Goal: Task Accomplishment & Management: Complete application form

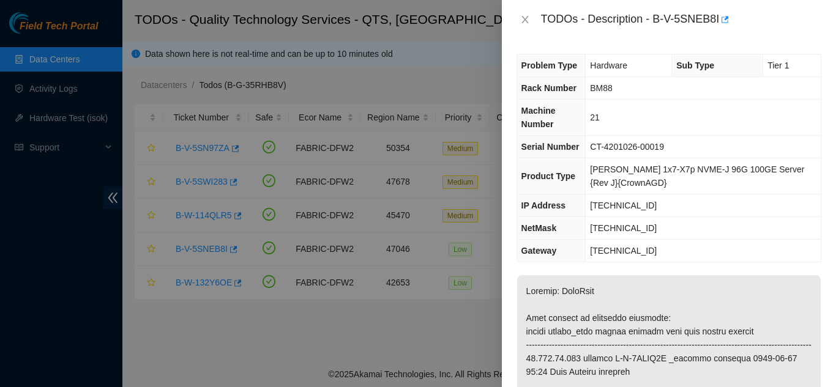
scroll to position [1040, 0]
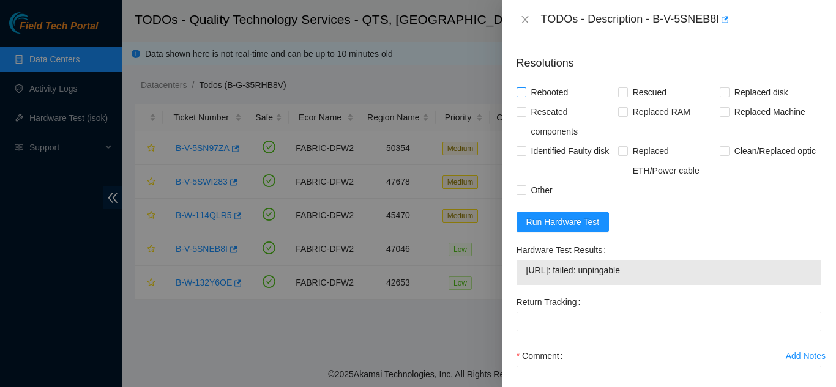
click at [524, 96] on input "Rebooted" at bounding box center [520, 91] width 9 height 9
checkbox input "true"
click at [622, 96] on input "Rescued" at bounding box center [622, 91] width 9 height 9
checkbox input "true"
click at [721, 116] on input "Replaced Machine" at bounding box center [724, 111] width 9 height 9
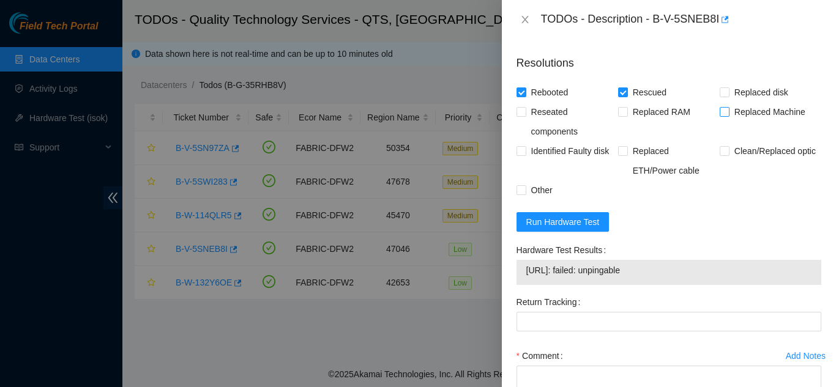
checkbox input "true"
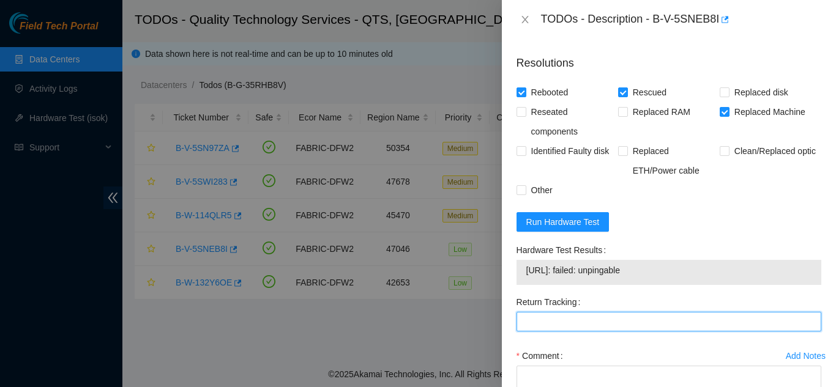
click at [545, 332] on Tracking "Return Tracking" at bounding box center [668, 322] width 305 height 20
paste Tracking "(9612018)969028700237445"
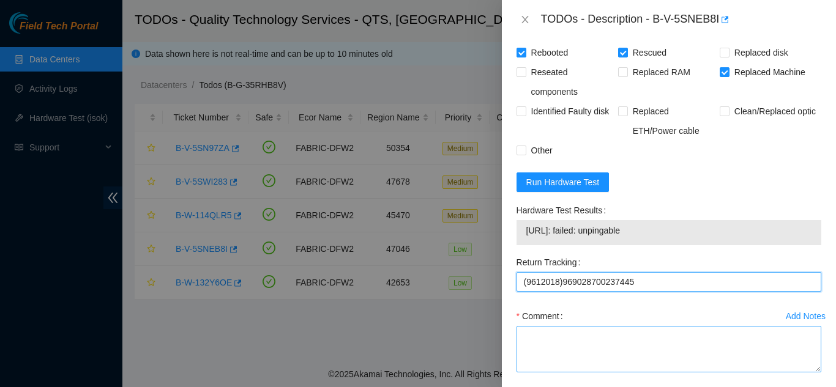
scroll to position [1101, 0]
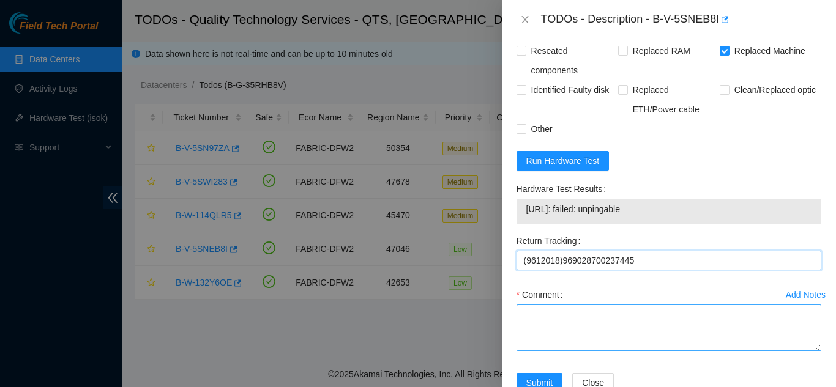
type Tracking "(9612018)969028700237445"
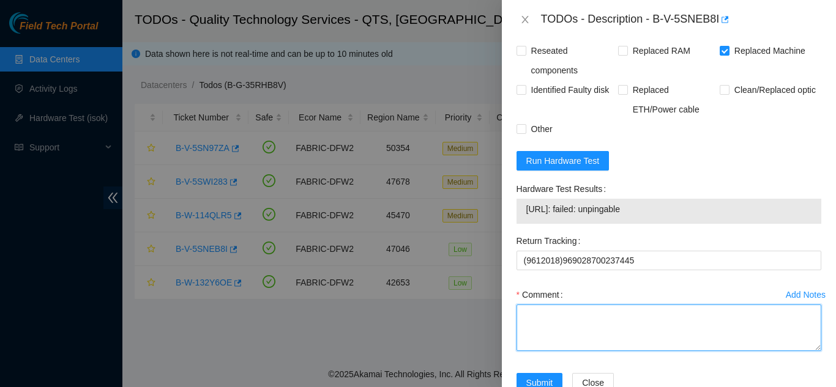
click at [571, 329] on textarea "Comment" at bounding box center [668, 328] width 305 height 47
paste textarea "Shut down machine properly, located faulty disk and replaced with new disk (S/N…"
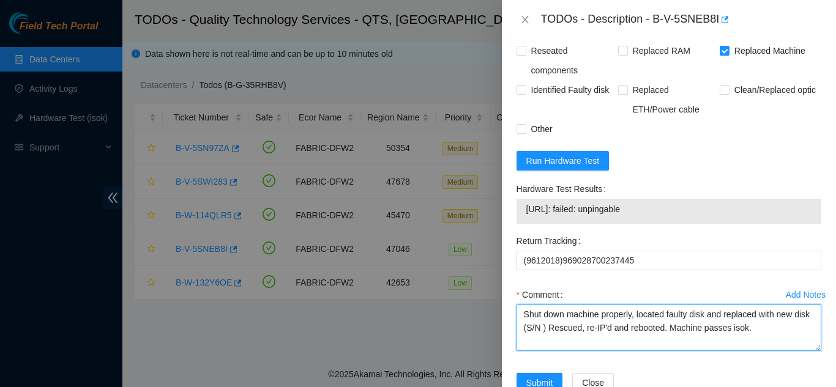
click at [557, 341] on textarea "Shut down machine properly, located faulty disk and replaced with new disk (S/N…" at bounding box center [668, 328] width 305 height 47
paste textarea "CT-4240320-00051"
click at [707, 327] on textarea "Shut down machine properly, located faulty disk and replaced with new disk (CT-…" at bounding box center [668, 328] width 305 height 47
click at [556, 342] on textarea "Shut down machine properly, located faulty machine and replaced with new disk (…" at bounding box center [668, 328] width 305 height 47
click at [584, 351] on textarea "Shut down machine properly, located faulty machine and replaced with new machin…" at bounding box center [668, 328] width 305 height 47
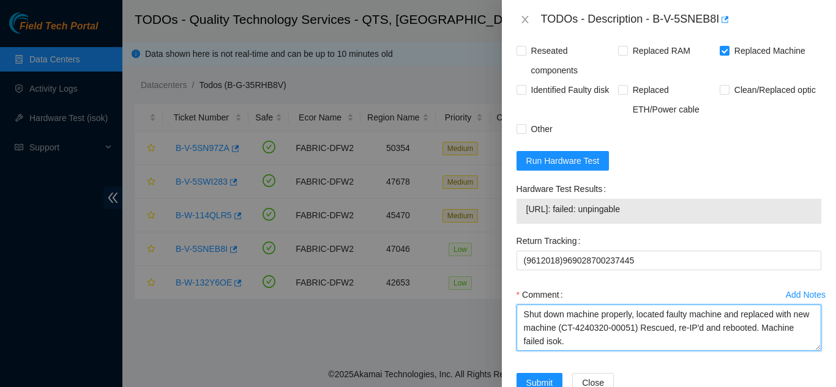
click at [601, 351] on textarea "Shut down machine properly, located faulty machine and replaced with new machin…" at bounding box center [668, 328] width 305 height 47
click at [636, 351] on textarea "Shut down machine properly, located faulty machine and replaced with new machin…" at bounding box center [668, 328] width 305 height 47
click at [726, 351] on textarea "Shut down machine properly, located faulty machine and replaced with new machin…" at bounding box center [668, 328] width 305 height 47
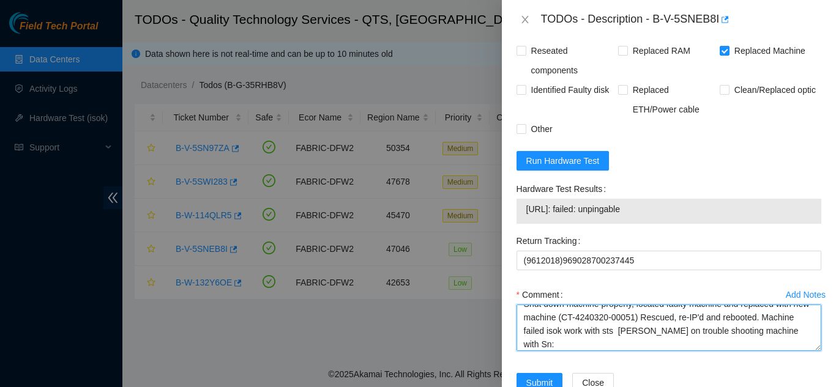
drag, startPoint x: 579, startPoint y: 331, endPoint x: 650, endPoint y: 333, distance: 70.4
click at [650, 333] on textarea "Shut down machine properly, located faulty machine and replaced with new machin…" at bounding box center [668, 328] width 305 height 47
click at [589, 351] on textarea "Shut down machine properly, located faulty machine and replaced with new machin…" at bounding box center [668, 328] width 305 height 47
paste textarea "CT-4240320-00051"
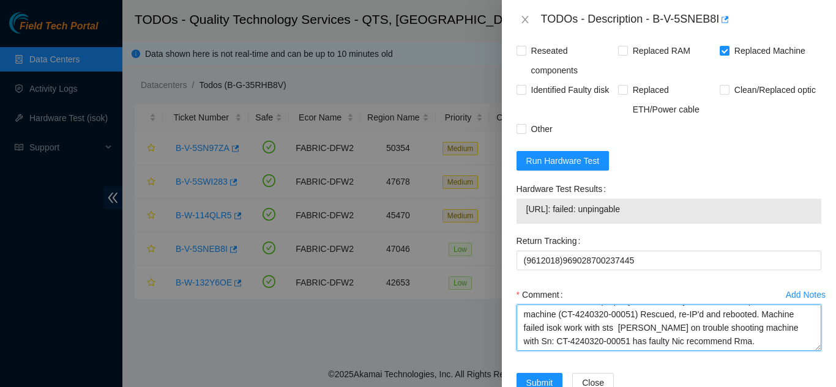
drag, startPoint x: 598, startPoint y: 343, endPoint x: 787, endPoint y: 352, distance: 189.3
click at [787, 351] on textarea "Shut down machine properly, located faulty machine and replaced with new machin…" at bounding box center [668, 328] width 305 height 47
type textarea "Shut down machine properly, located faulty machine and replaced with new machin…"
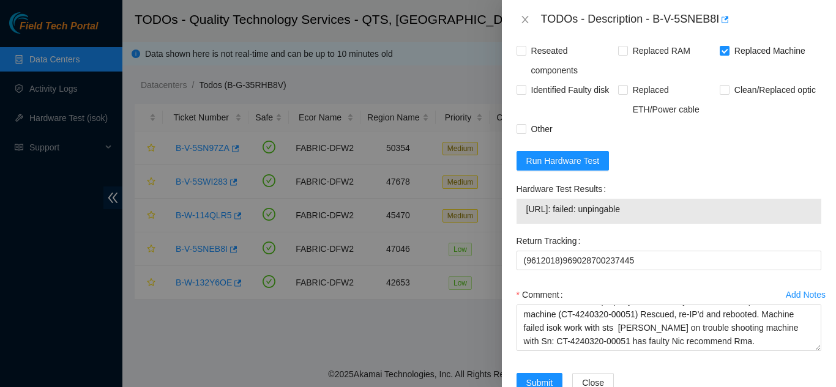
drag, startPoint x: 740, startPoint y: 302, endPoint x: 734, endPoint y: 303, distance: 6.2
click at [739, 302] on div "Comment" at bounding box center [668, 295] width 305 height 20
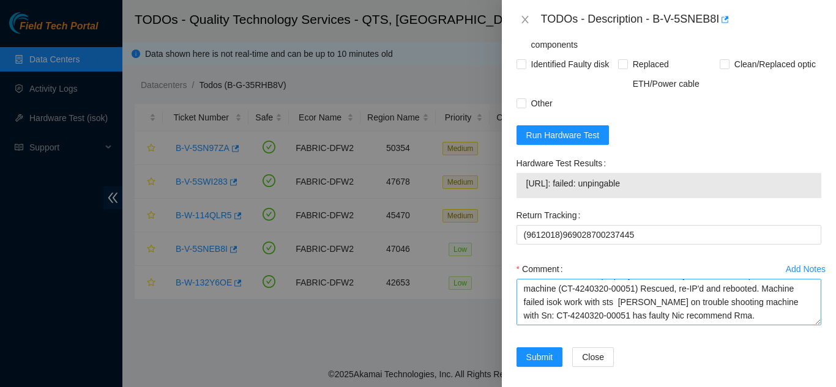
scroll to position [1150, 0]
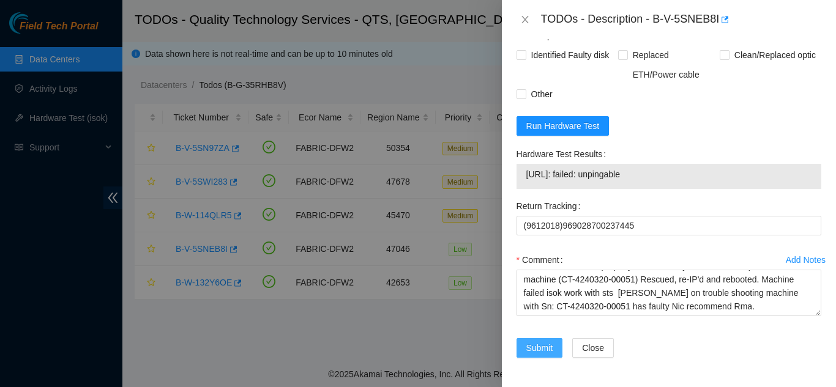
click at [535, 344] on span "Submit" at bounding box center [539, 347] width 27 height 13
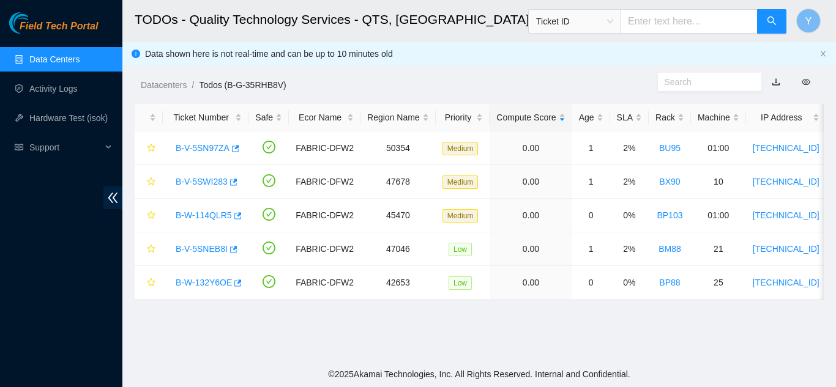
scroll to position [375, 0]
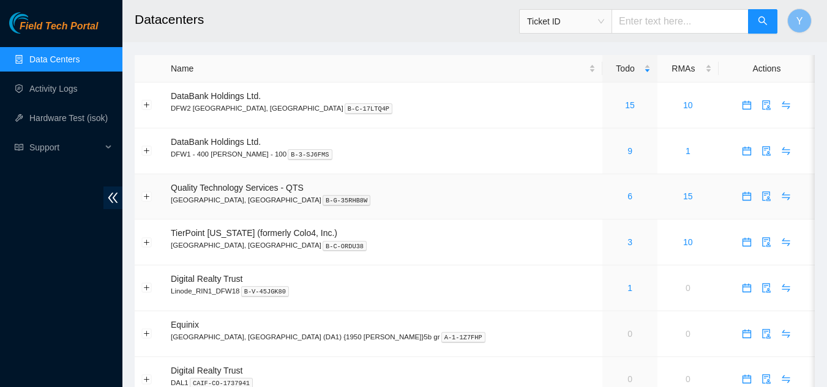
click at [609, 198] on div "6" at bounding box center [630, 196] width 42 height 13
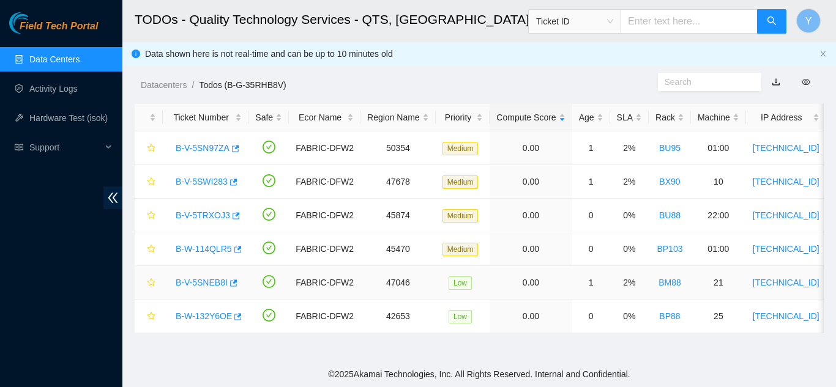
click at [203, 283] on link "B-V-5SNEB8I" at bounding box center [202, 283] width 52 height 10
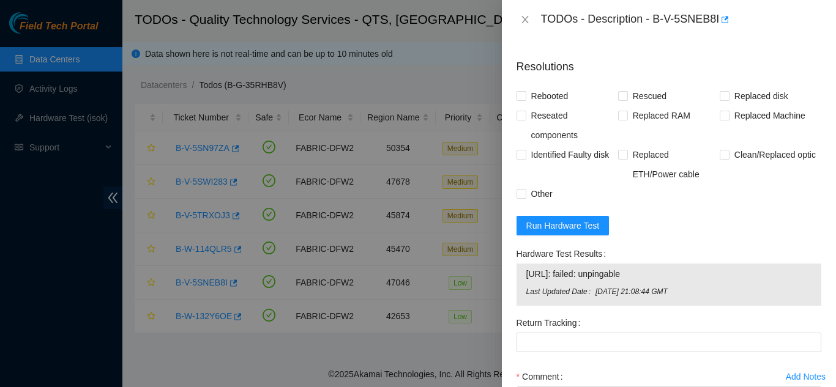
scroll to position [1040, 0]
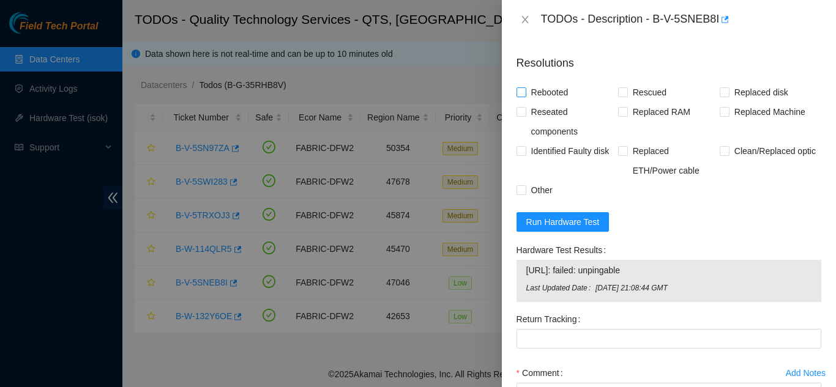
click at [523, 96] on input "Rebooted" at bounding box center [520, 91] width 9 height 9
checkbox input "true"
click at [622, 96] on input "Rescued" at bounding box center [622, 91] width 9 height 9
checkbox input "true"
click at [720, 116] on input "Replaced Machine" at bounding box center [724, 111] width 9 height 9
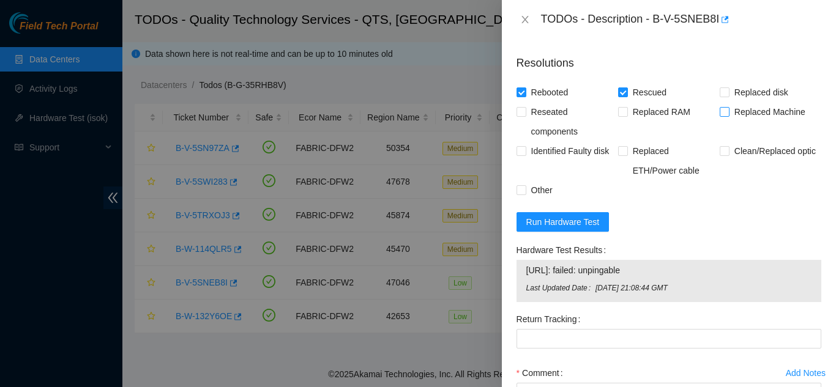
checkbox input "true"
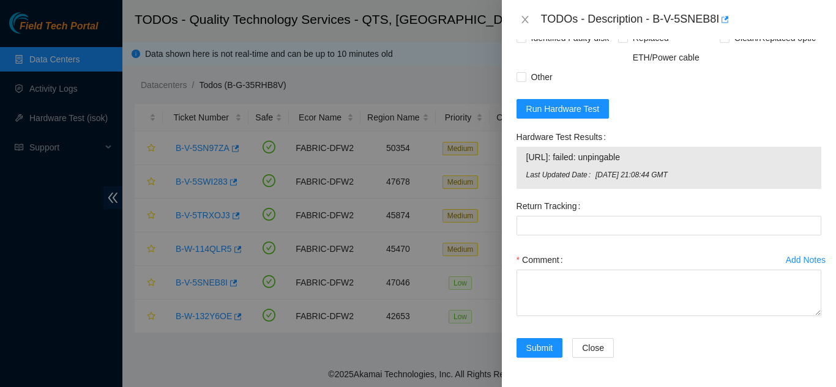
scroll to position [1167, 0]
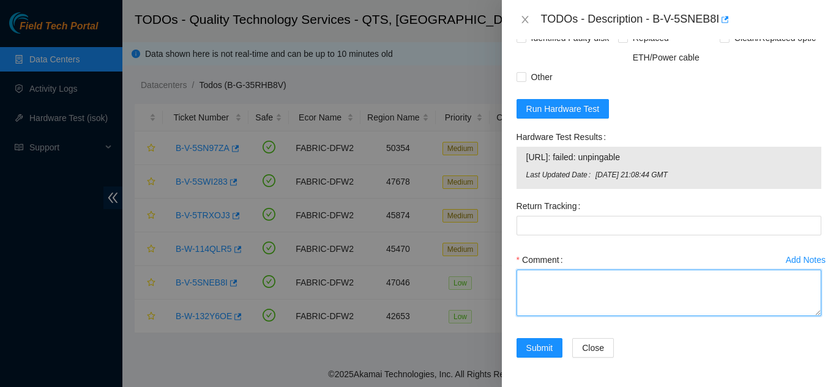
click at [620, 284] on textarea "Comment" at bounding box center [668, 293] width 305 height 47
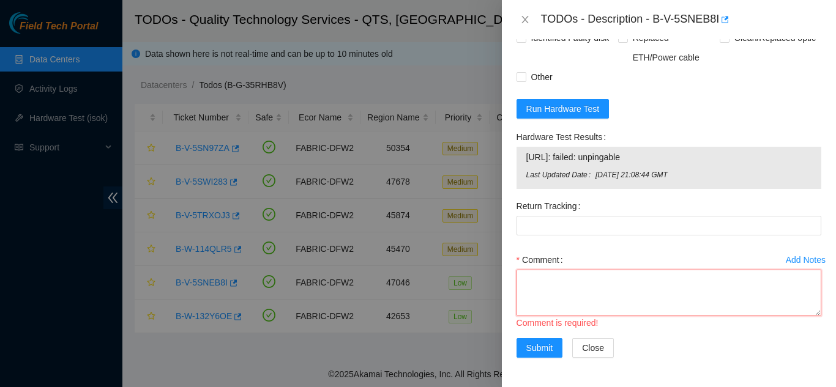
scroll to position [24, 0]
paste textarea "work with sts daniel yu on trouble shooting machine with Sn: CT-4240320-00051 h…"
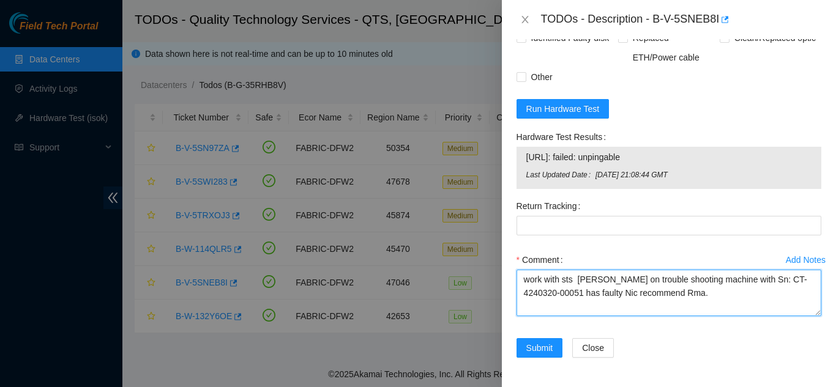
scroll to position [0, 0]
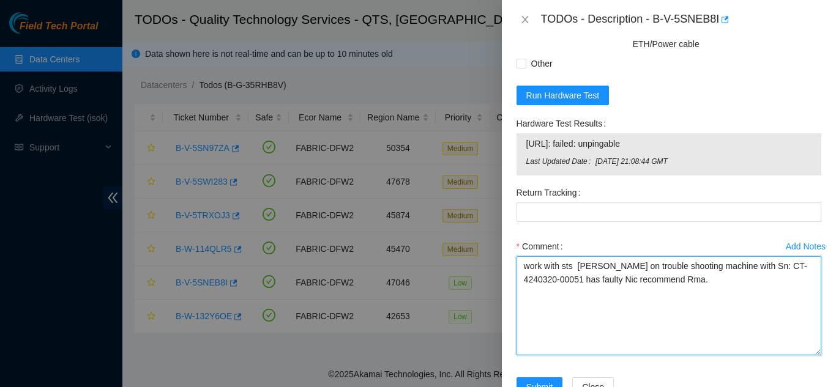
drag, startPoint x: 808, startPoint y: 311, endPoint x: 800, endPoint y: 360, distance: 49.7
click at [802, 355] on textarea "work with sts daniel yu on trouble shooting machine with Sn: CT-4240320-00051 h…" at bounding box center [668, 305] width 305 height 99
click at [526, 277] on textarea "work with sts daniel yu on trouble shooting machine with Sn: CT-4240320-00051 h…" at bounding box center [668, 304] width 305 height 97
paste textarea "Shut down machine properly, located faulty disk and replaced with new disk (S/N…"
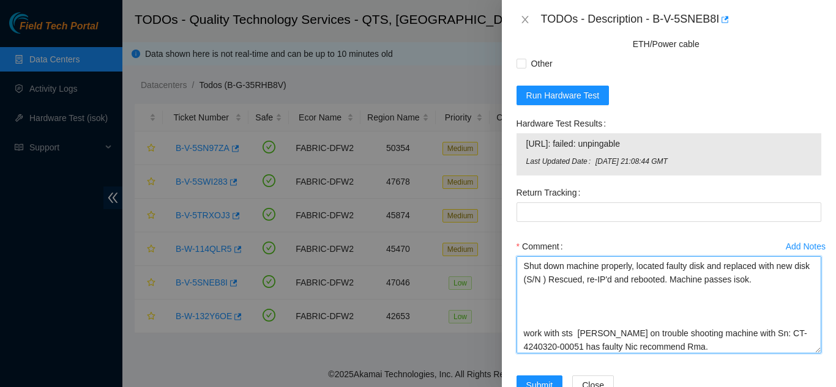
click at [526, 343] on textarea "Shut down machine properly, located faulty disk and replaced with new disk (S/N…" at bounding box center [668, 304] width 305 height 97
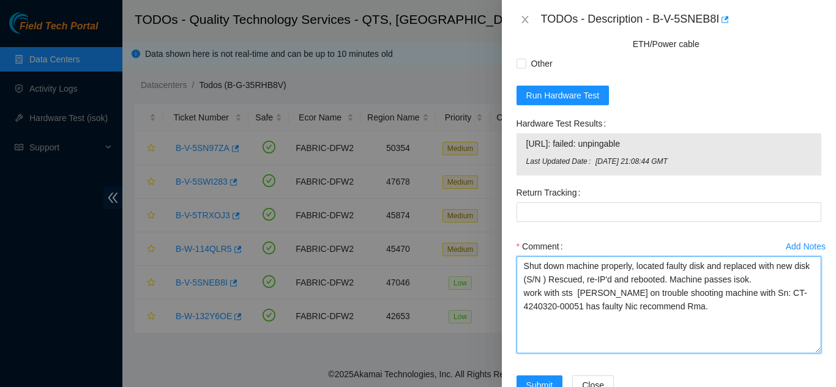
click at [745, 294] on textarea "Shut down machine properly, located faulty disk and replaced with new disk (S/N…" at bounding box center [668, 304] width 305 height 97
click at [758, 294] on textarea "Shut down machine properly, located faulty disk and replaced with new disk (S/N…" at bounding box center [668, 304] width 305 height 97
click at [708, 280] on textarea "Shut down machine properly, located faulty disk and replaced with new disk (S/N…" at bounding box center [668, 304] width 305 height 97
click at [556, 292] on textarea "Shut down machine properly, located faulty machine and replaced with new disk (…" at bounding box center [668, 304] width 305 height 97
click at [594, 294] on textarea "Shut down machine properly, located faulty machine and replaced with new machin…" at bounding box center [668, 304] width 305 height 97
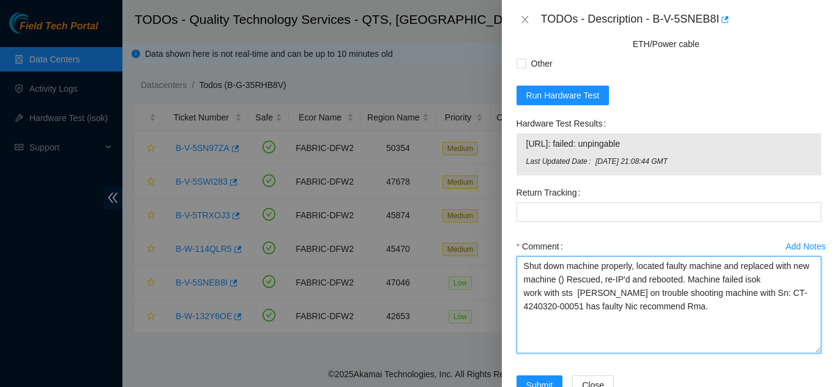
paste textarea "CT-4240320-00051"
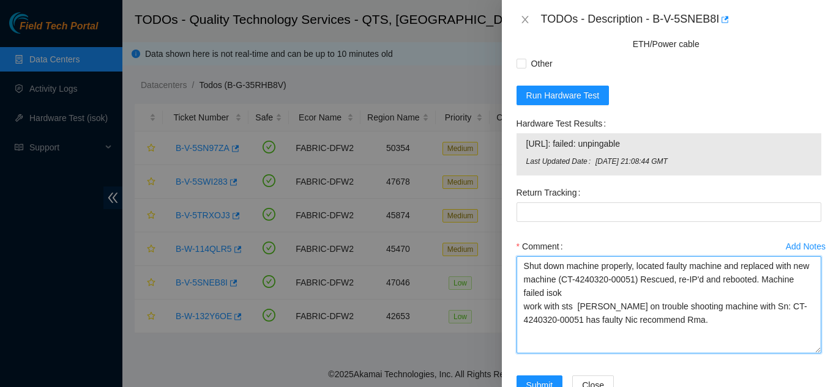
click at [776, 294] on textarea "Shut down machine properly, located faulty machine and replaced with new machin…" at bounding box center [668, 304] width 305 height 97
click at [579, 311] on textarea "Shut down machine properly, located faulty machine and replaced with new machin…" at bounding box center [668, 304] width 305 height 97
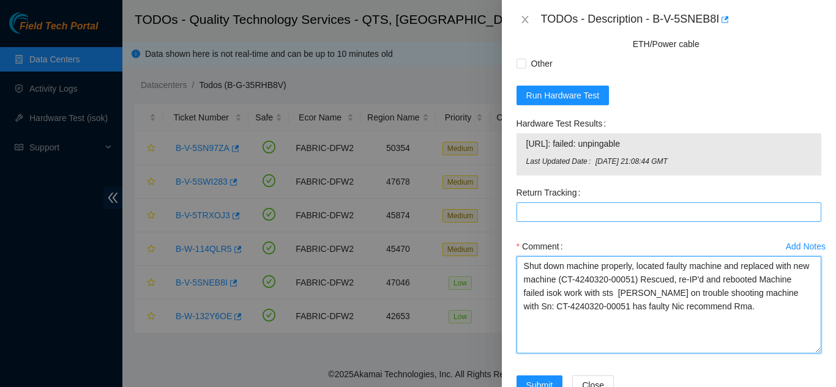
type textarea "Shut down machine properly, located faulty machine and replaced with new machin…"
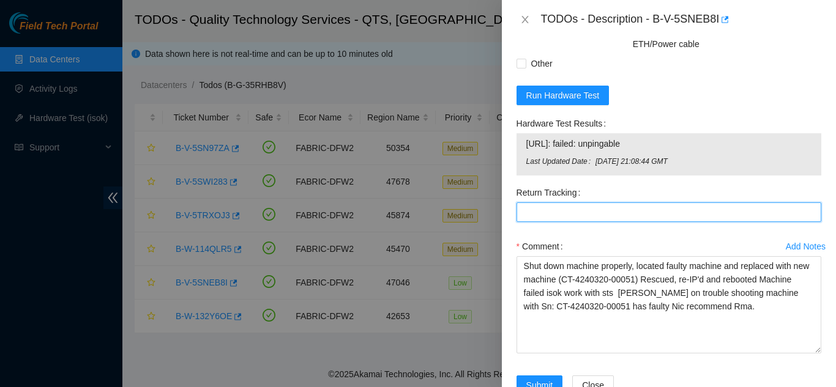
click at [549, 222] on Tracking "Return Tracking" at bounding box center [668, 213] width 305 height 20
paste Tracking "(9612018)969028700237445"
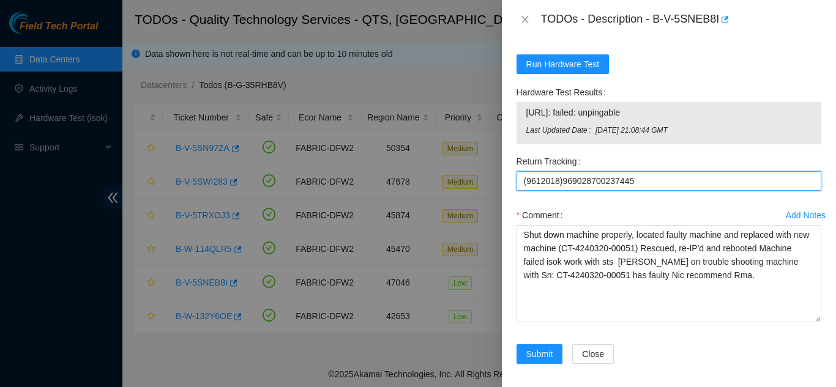
scroll to position [1218, 0]
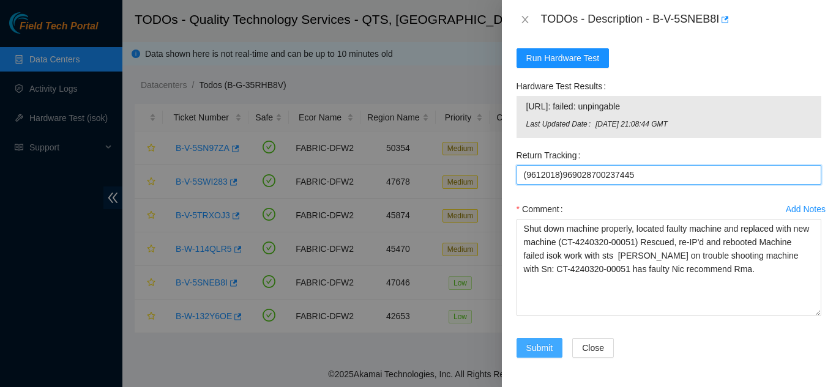
type Tracking "(9612018)969028700237445"
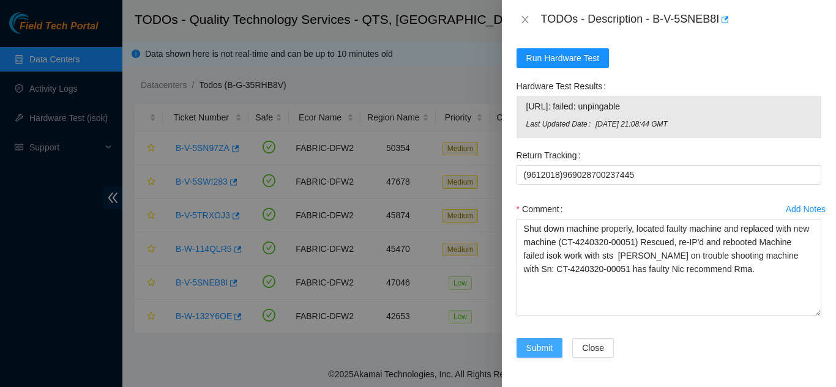
click at [535, 346] on span "Submit" at bounding box center [539, 347] width 27 height 13
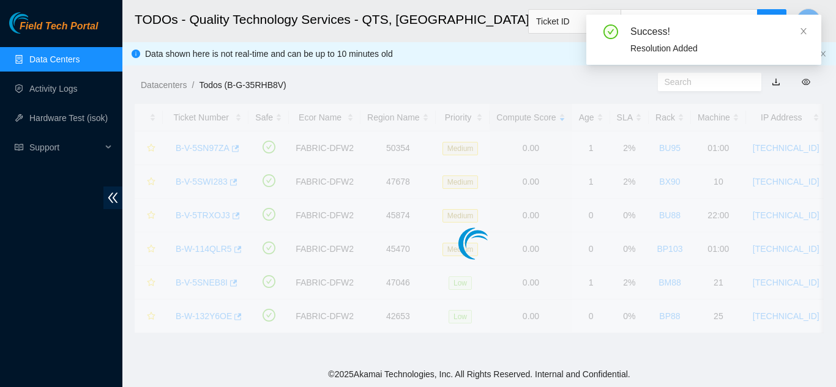
scroll to position [420, 0]
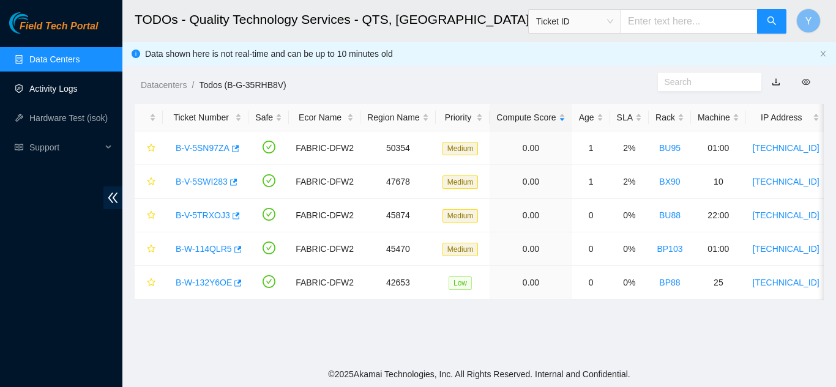
click at [50, 84] on link "Activity Logs" at bounding box center [53, 89] width 48 height 10
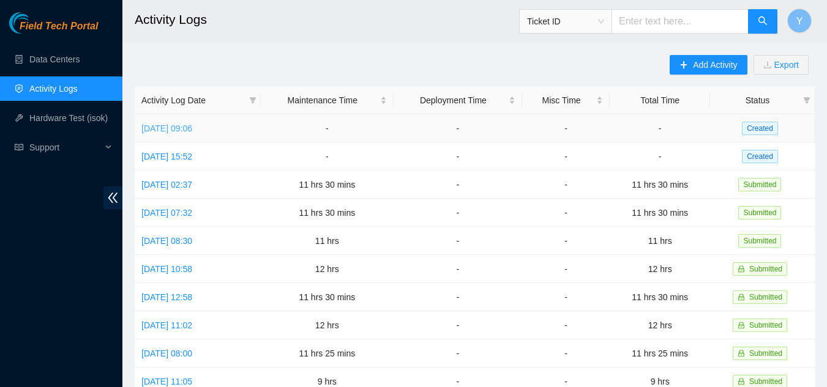
click at [192, 130] on link "Tue, 19 Aug 2025 09:06" at bounding box center [166, 129] width 51 height 10
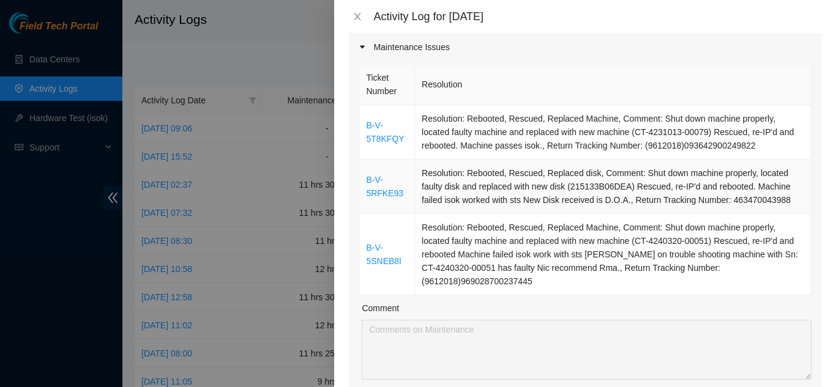
scroll to position [61, 0]
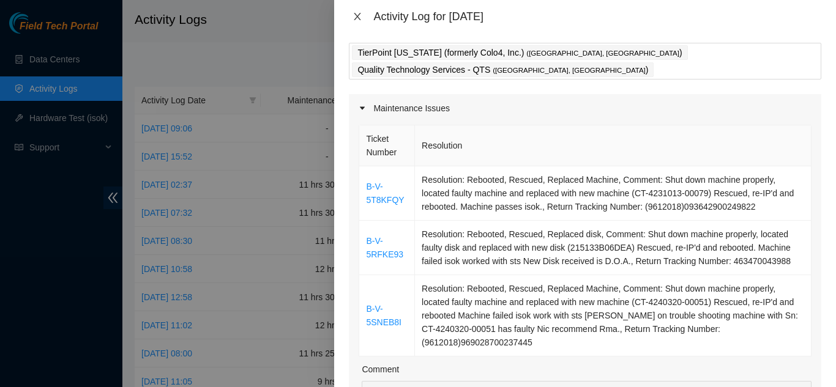
click at [355, 13] on icon "close" at bounding box center [357, 17] width 10 height 10
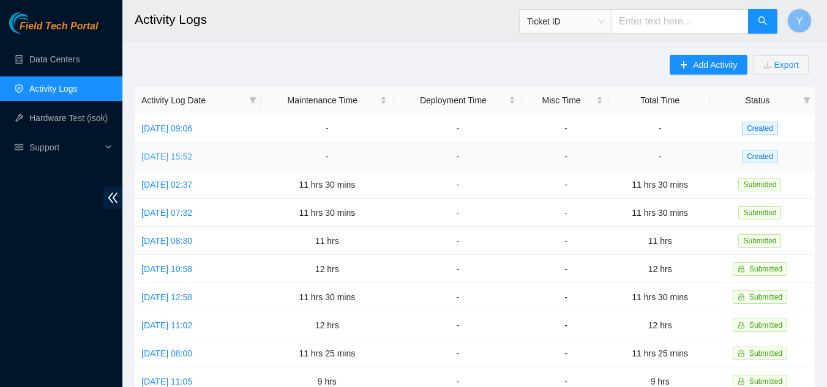
click at [171, 158] on link "Mon, 18 Aug 2025 15:52" at bounding box center [166, 157] width 51 height 10
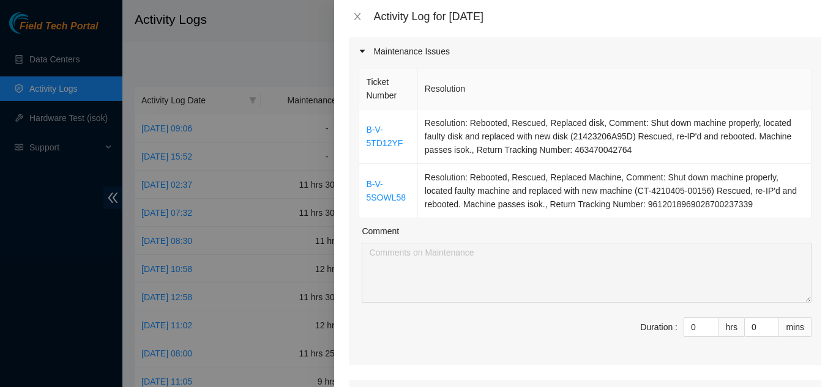
scroll to position [184, 0]
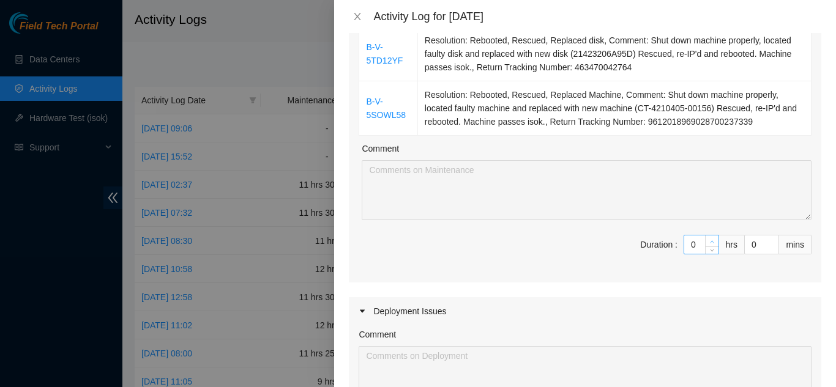
type input "1"
click at [710, 240] on icon "up" at bounding box center [712, 242] width 4 height 4
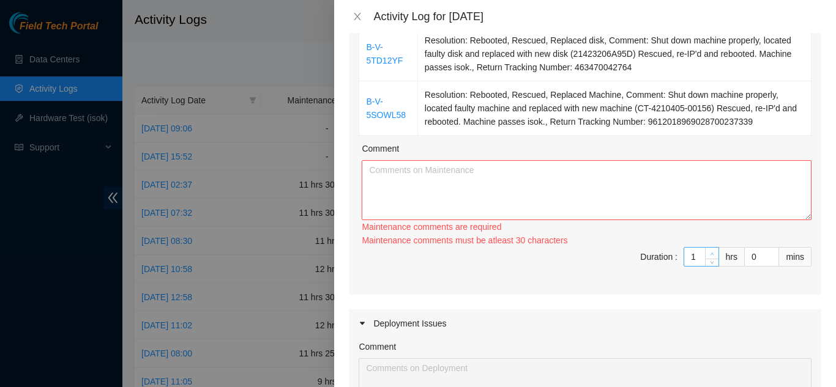
click at [702, 240] on div "Maintenance comments must be atleast 30 characters" at bounding box center [587, 240] width 450 height 13
type input "2"
click at [710, 253] on icon "up" at bounding box center [712, 254] width 4 height 2
type input "3"
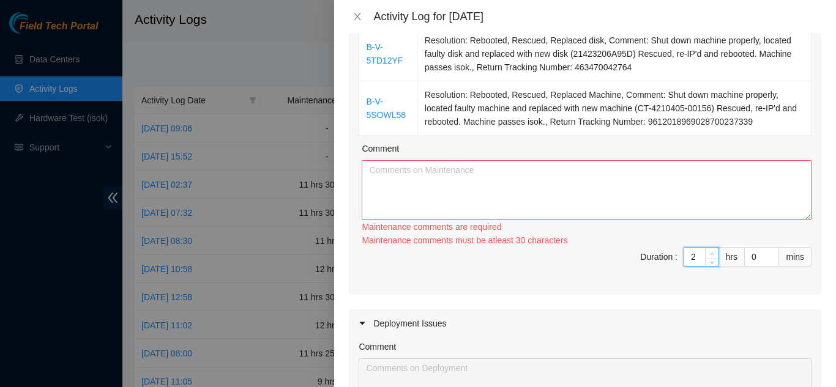
type input "3"
click at [710, 252] on icon "up" at bounding box center [712, 250] width 4 height 4
type input "4"
click at [710, 253] on icon "up" at bounding box center [712, 251] width 4 height 4
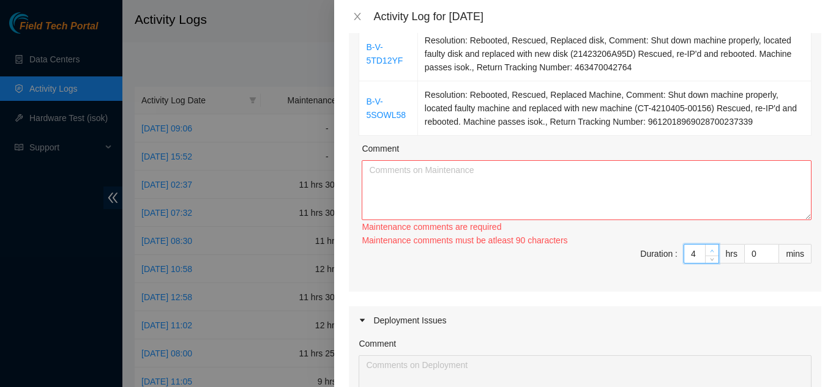
type input "5"
type input "6"
type input "7"
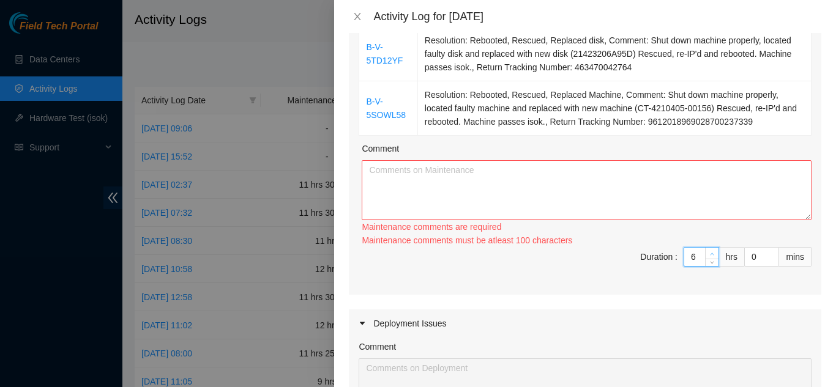
type input "7"
type input "8"
type input "9"
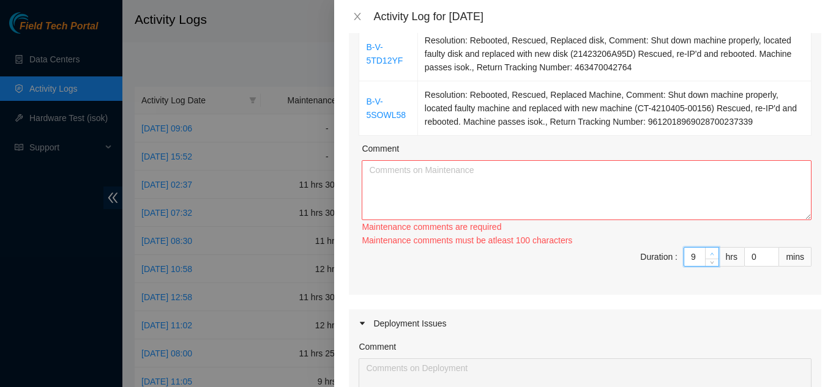
type input "10"
click at [710, 252] on icon "up" at bounding box center [712, 254] width 4 height 4
type input "11"
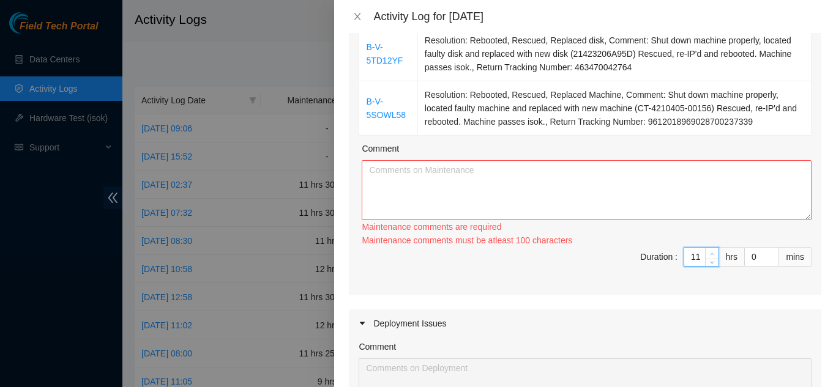
click at [710, 252] on icon "up" at bounding box center [712, 254] width 4 height 4
type input "1"
type input "2"
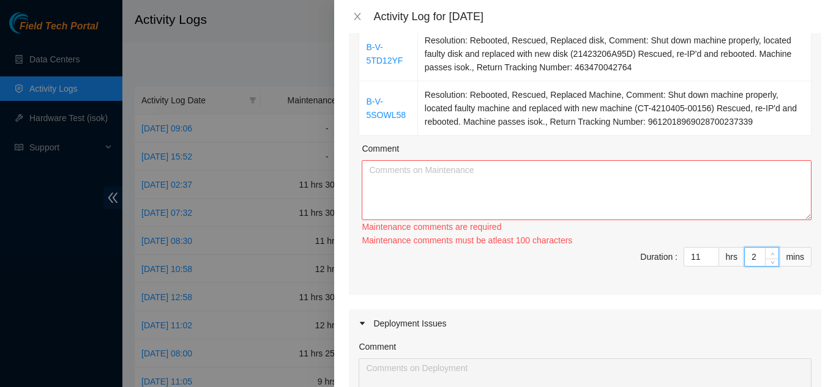
type input "3"
type input "4"
type input "5"
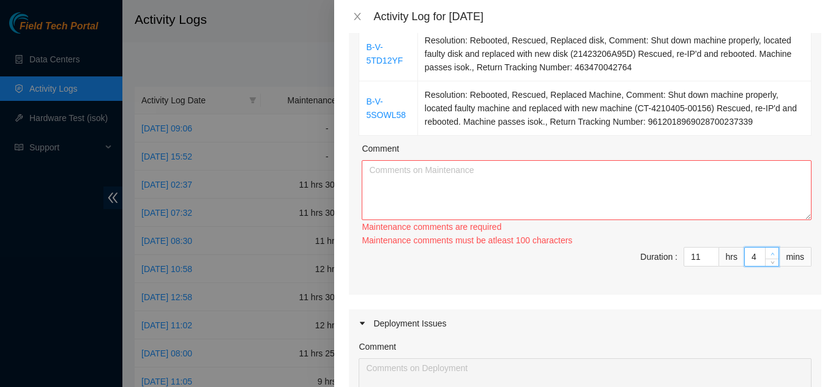
type input "5"
type input "6"
type input "7"
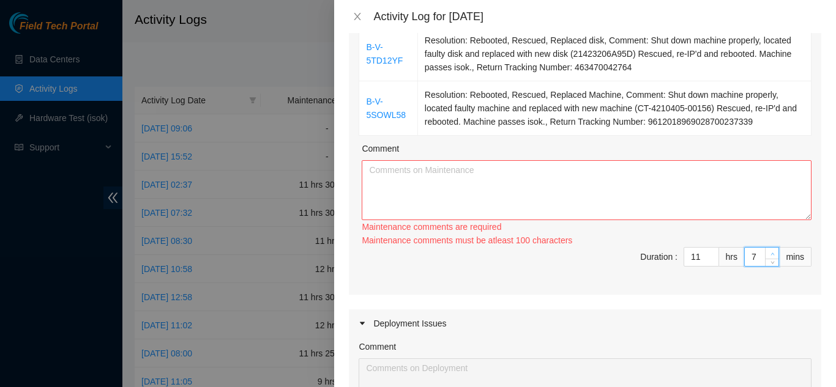
type input "8"
type input "9"
type input "10"
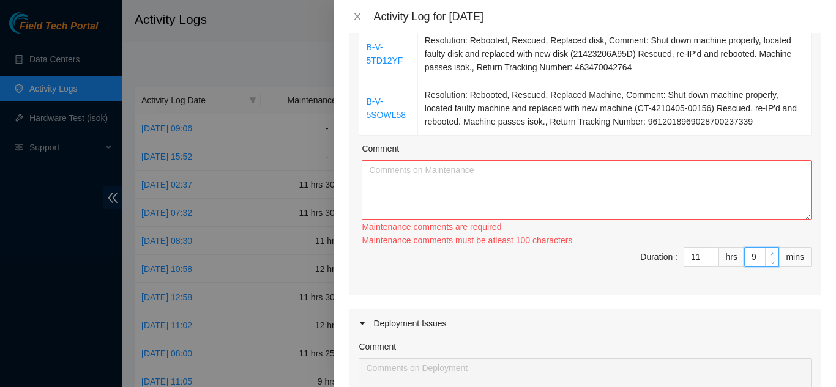
type input "10"
type input "11"
type input "12"
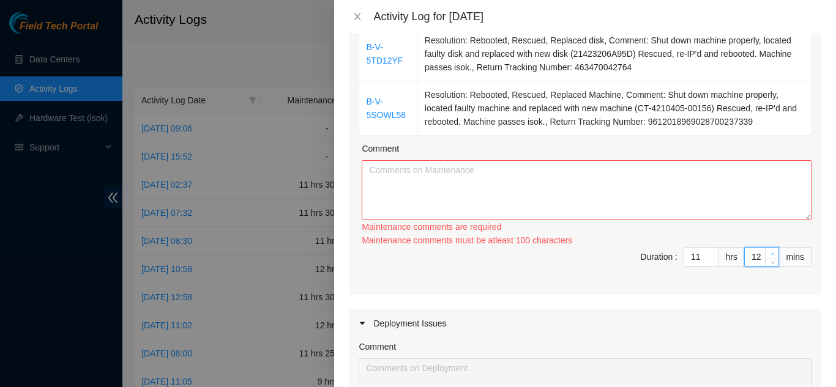
type input "13"
type input "14"
type input "15"
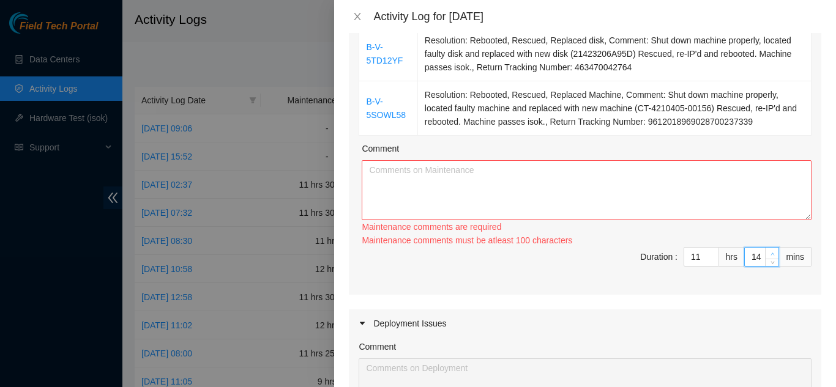
type input "15"
type input "16"
type input "17"
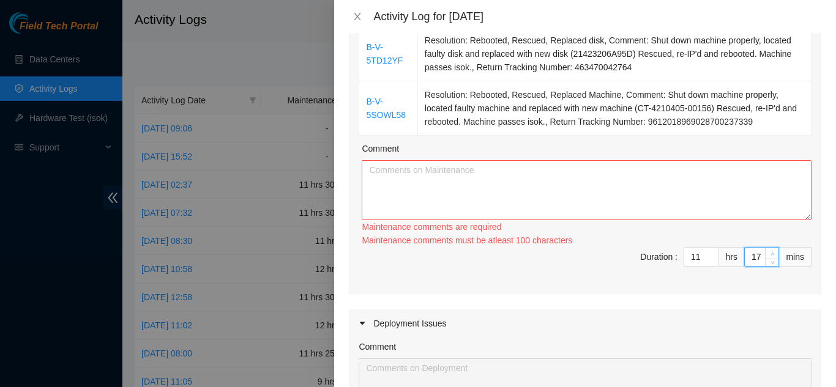
type input "18"
type input "19"
type input "20"
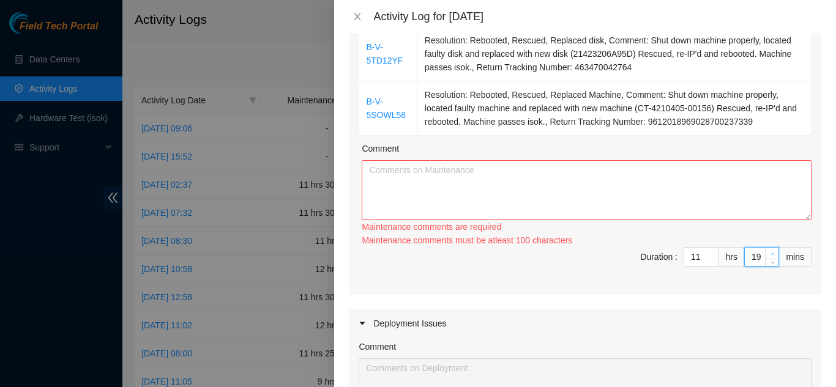
type input "20"
type input "21"
type input "22"
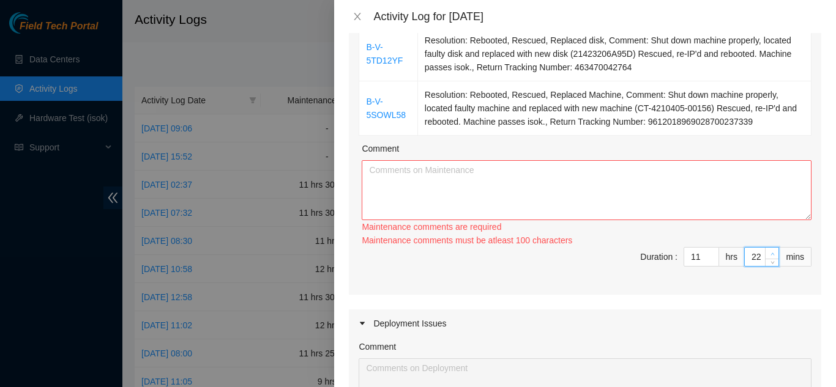
type input "23"
type input "24"
type input "25"
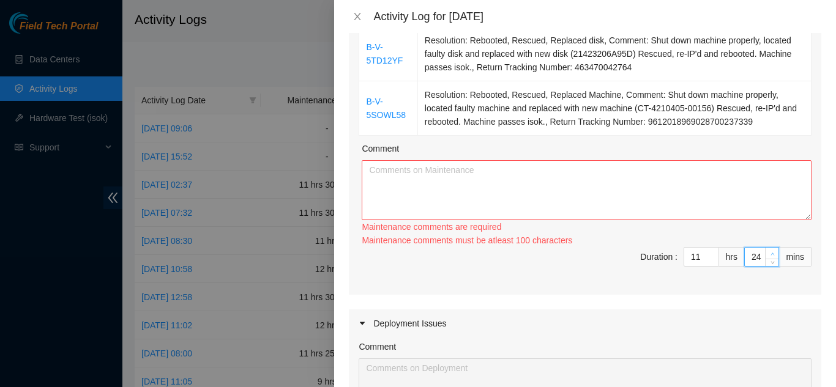
type input "25"
type input "26"
type input "27"
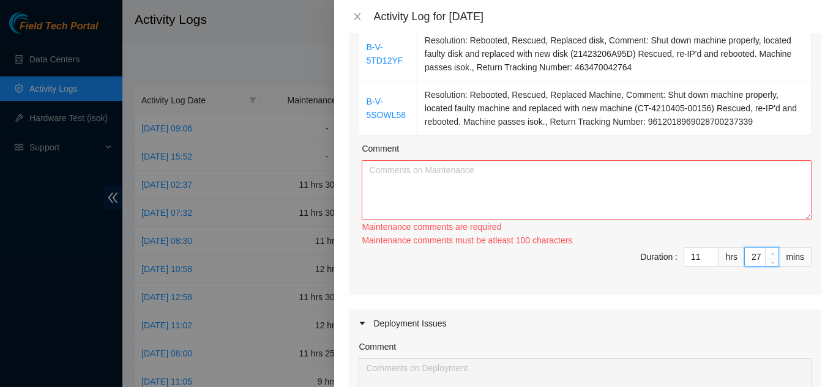
type input "28"
click at [770, 254] on icon "up" at bounding box center [772, 254] width 4 height 4
type input "29"
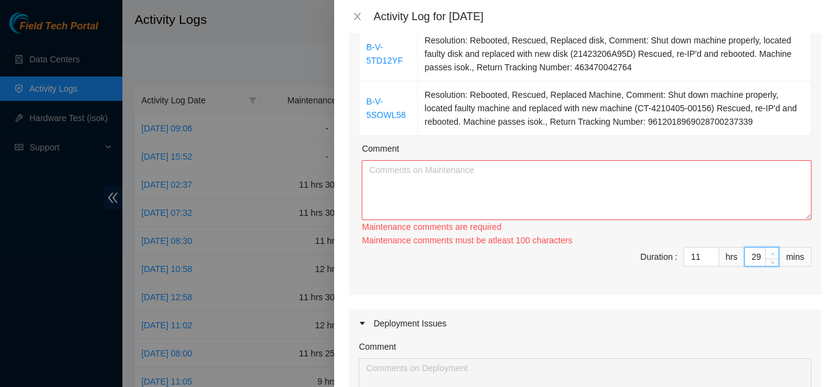
type input "30"
click at [770, 254] on icon "up" at bounding box center [772, 254] width 4 height 4
click at [548, 179] on textarea "Comment" at bounding box center [587, 190] width 450 height 60
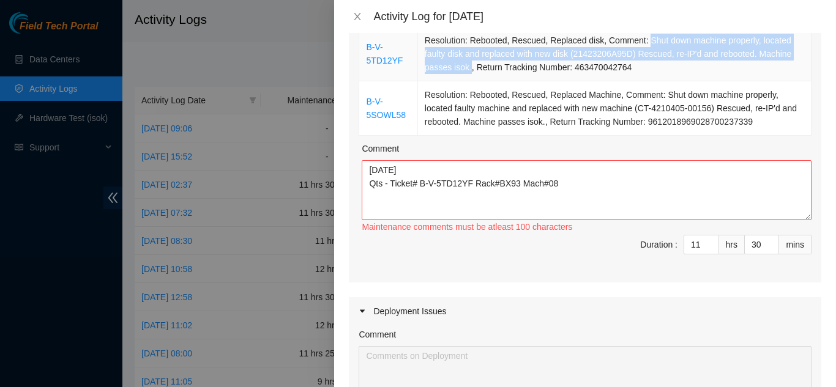
drag, startPoint x: 641, startPoint y: 41, endPoint x: 467, endPoint y: 70, distance: 176.8
click at [467, 70] on td "Resolution: Rebooted, Rescued, Replaced disk, Comment: Shut down machine proper…" at bounding box center [614, 54] width 393 height 54
copy td "Shut down machine properly, located faulty disk and replaced with new disk (214…"
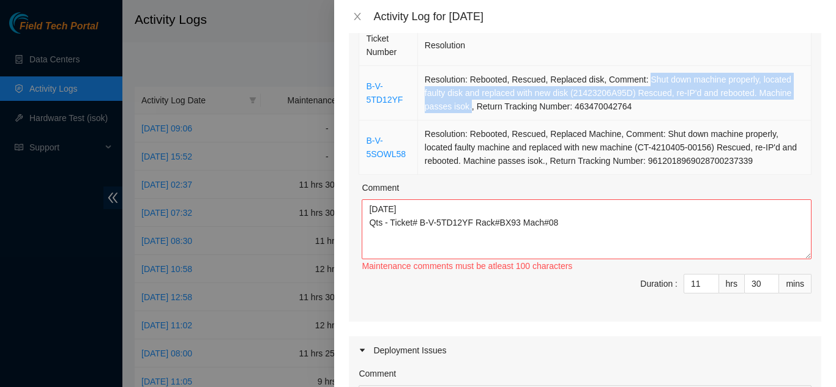
scroll to position [122, 0]
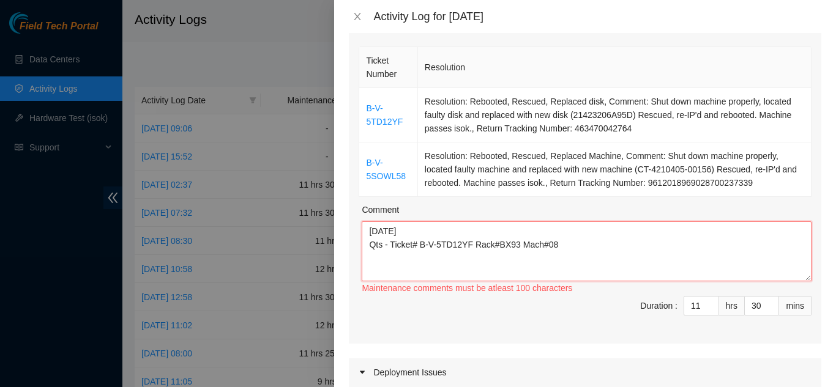
click at [568, 250] on textarea "8/18/2025 Qts - Ticket# B-V-5TD12YF Rack#BX93 Mach#08" at bounding box center [587, 251] width 450 height 60
paste textarea "Shut down machine properly, located faulty disk and replaced with new disk (214…"
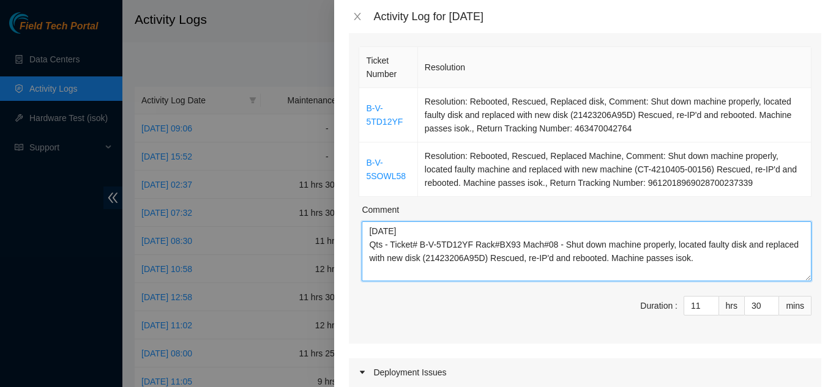
scroll to position [10, 0]
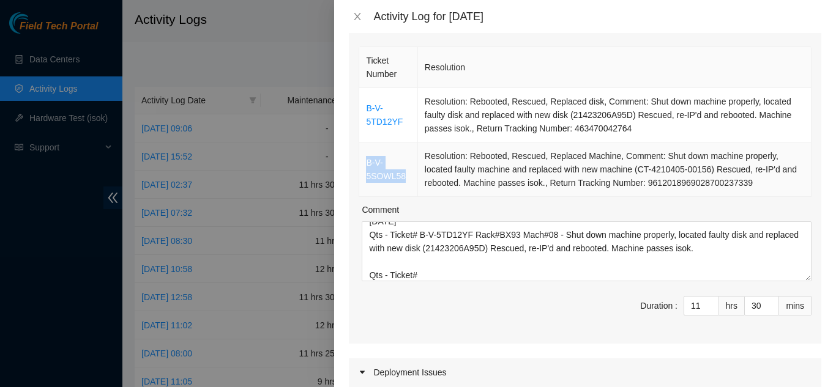
drag, startPoint x: 403, startPoint y: 176, endPoint x: 367, endPoint y: 165, distance: 38.2
click at [367, 165] on td "B-V-5SOWL58" at bounding box center [388, 170] width 58 height 54
copy link "B-V-5SOWL58"
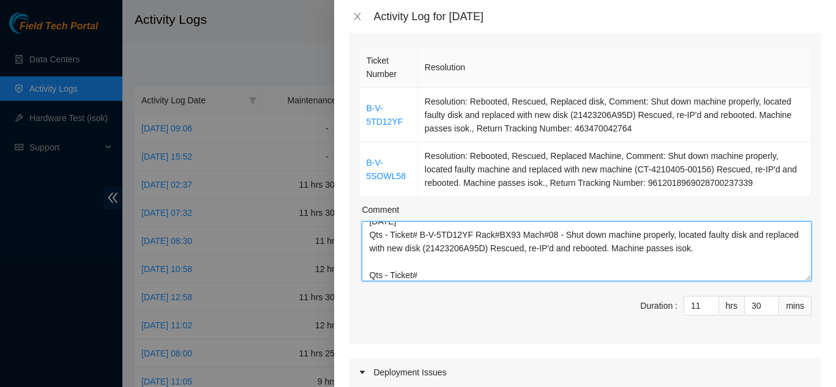
click at [422, 274] on textarea "8/18/2025 Qts - Ticket# B-V-5TD12YF Rack#BX93 Mach#08 - Shut down machine prope…" at bounding box center [587, 251] width 450 height 60
paste textarea "B-V-5SOWL58"
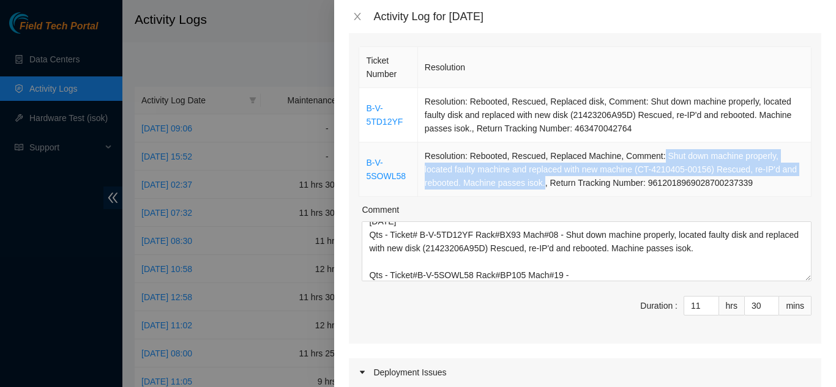
drag, startPoint x: 657, startPoint y: 155, endPoint x: 541, endPoint y: 180, distance: 118.2
click at [541, 180] on td "Resolution: Rebooted, Rescued, Replaced Machine, Comment: Shut down machine pro…" at bounding box center [614, 170] width 393 height 54
copy td "Shut down machine properly, located faulty machine and replaced with new machin…"
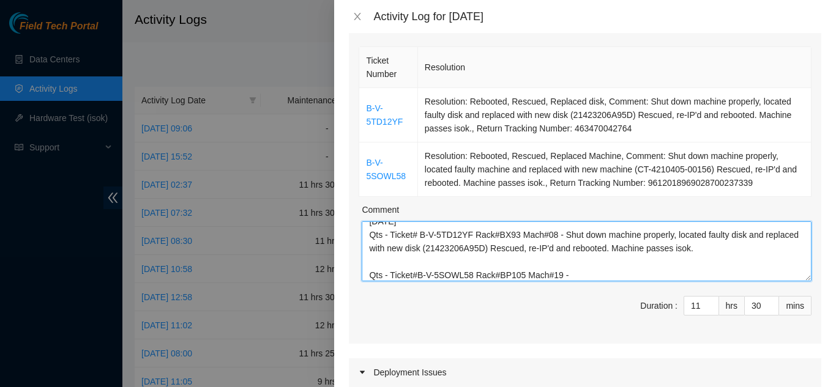
click at [570, 273] on textarea "8/18/2025 Qts - Ticket# B-V-5TD12YF Rack#BX93 Mach#08 - Shut down machine prope…" at bounding box center [587, 251] width 450 height 60
paste textarea "Shut down machine properly, located faulty machine and replaced with new machin…"
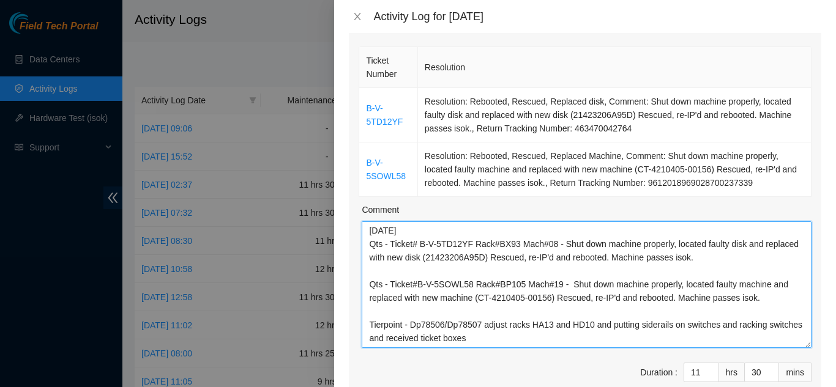
scroll to position [0, 0]
drag, startPoint x: 798, startPoint y: 277, endPoint x: 800, endPoint y: 344, distance: 67.3
click at [800, 344] on textarea "8/18/2025 Qts - Ticket# B-V-5TD12YF Rack#BX93 Mach#08 - Shut down machine prope…" at bounding box center [587, 285] width 450 height 128
click at [419, 343] on textarea "8/18/2025 Qts - Ticket# B-V-5TD12YF Rack#BX93 Mach#08 - Shut down machine prope…" at bounding box center [587, 284] width 450 height 127
click at [567, 338] on textarea "8/18/2025 Qts - Ticket# B-V-5TD12YF Rack#BX93 Mach#08 - Shut down machine prope…" at bounding box center [587, 284] width 450 height 127
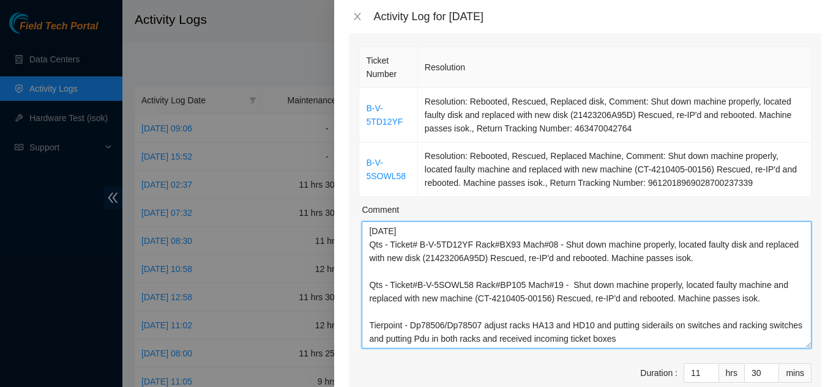
click at [656, 341] on textarea "8/18/2025 Qts - Ticket# B-V-5TD12YF Rack#BX93 Mach#08 - Shut down machine prope…" at bounding box center [587, 284] width 450 height 127
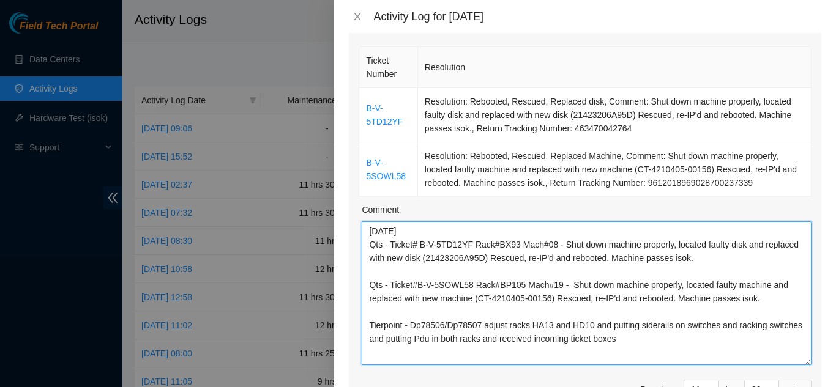
drag, startPoint x: 798, startPoint y: 344, endPoint x: 806, endPoint y: 360, distance: 18.1
click at [806, 360] on div "Ticket Number Resolution B-V-5TD12YF Resolution: Rebooted, Rescued, Replaced di…" at bounding box center [585, 236] width 472 height 384
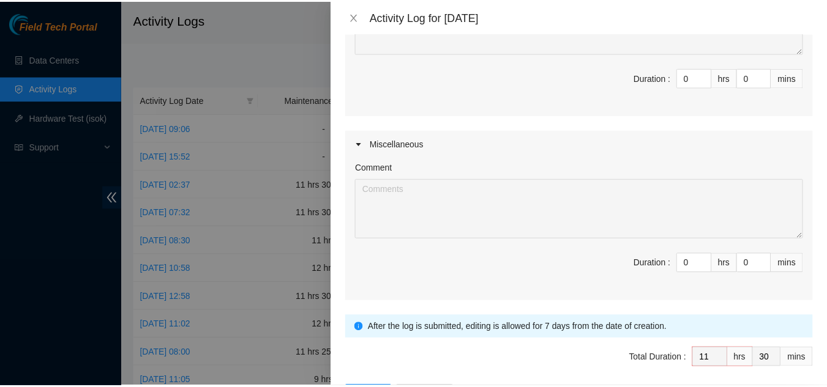
scroll to position [669, 0]
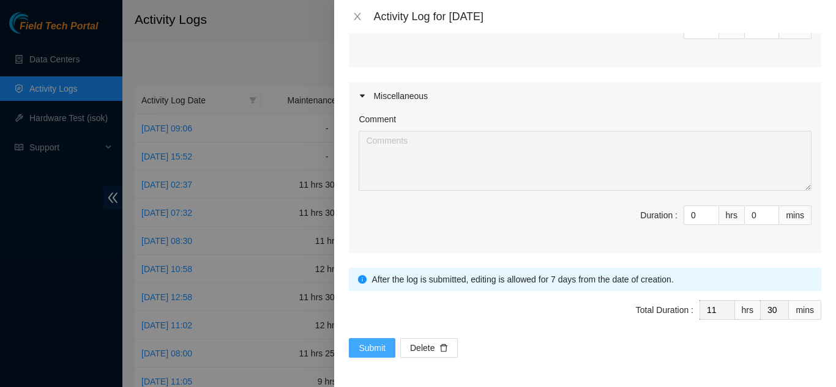
type textarea "8/18/2025 Qts - Ticket# B-V-5TD12YF Rack#BX93 Mach#08 - Shut down machine prope…"
click at [364, 346] on span "Submit" at bounding box center [372, 347] width 27 height 13
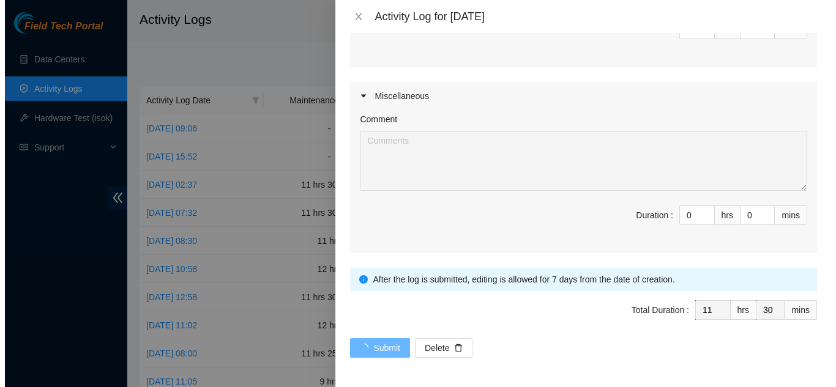
scroll to position [0, 0]
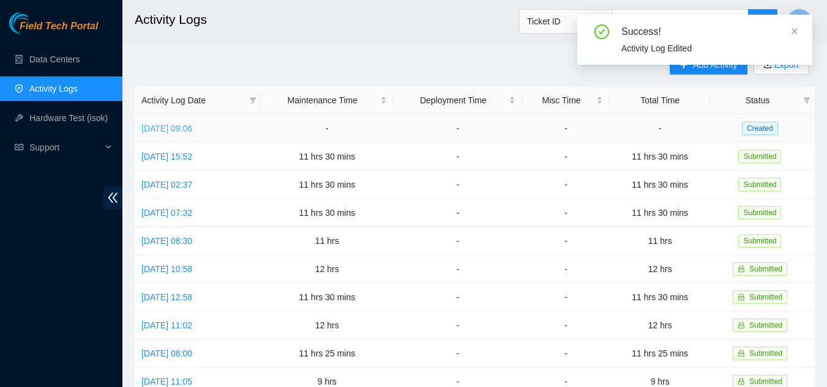
click at [179, 128] on link "Tue, 19 Aug 2025 09:06" at bounding box center [166, 129] width 51 height 10
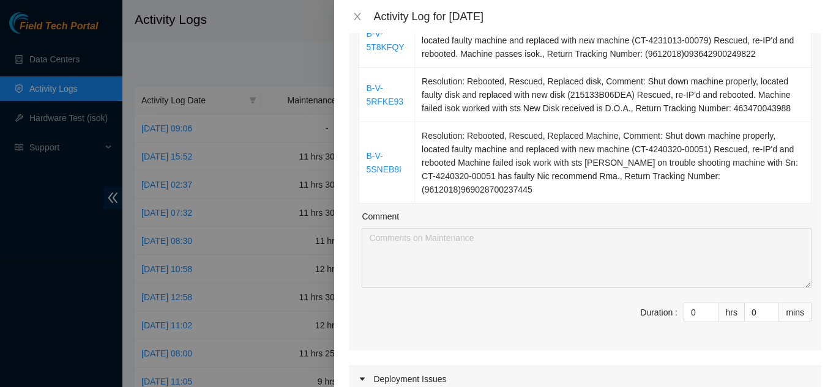
scroll to position [245, 0]
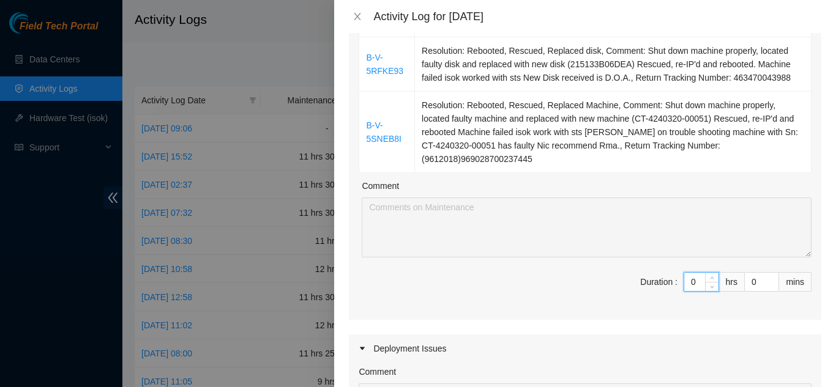
click at [689, 273] on input "0" at bounding box center [701, 282] width 34 height 18
type input "1"
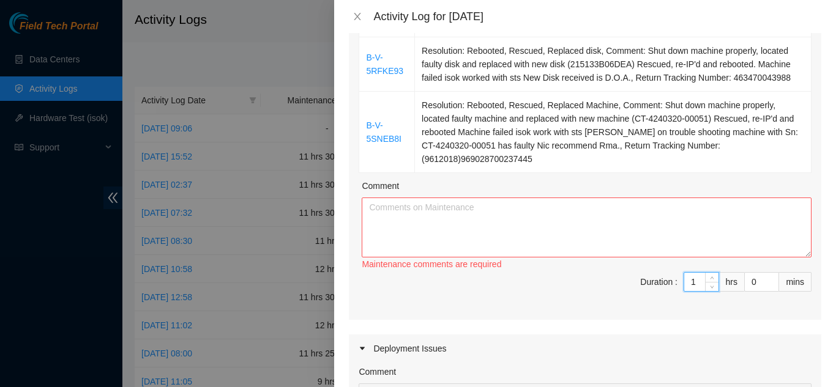
type input "11"
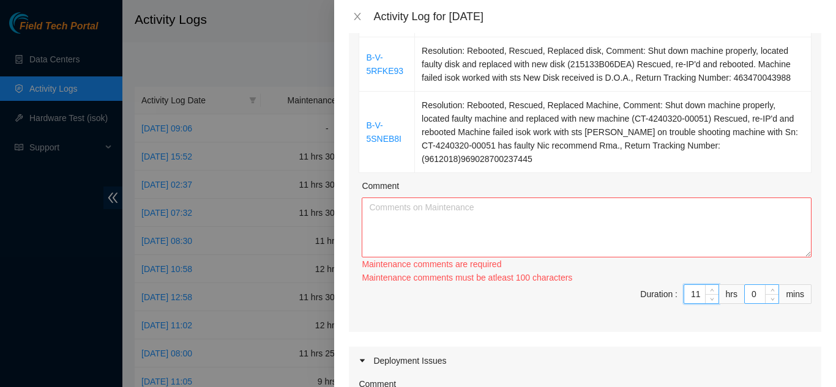
type input "11"
click at [748, 285] on input "0" at bounding box center [762, 294] width 34 height 18
type input "3"
type input "30"
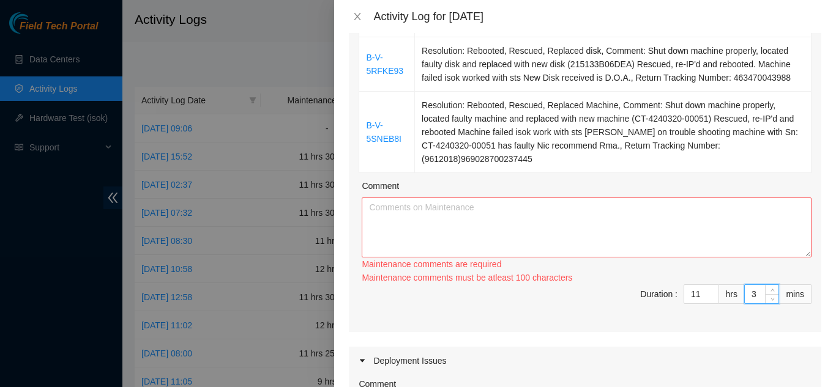
type input "30"
click at [465, 198] on textarea "Comment" at bounding box center [587, 228] width 450 height 60
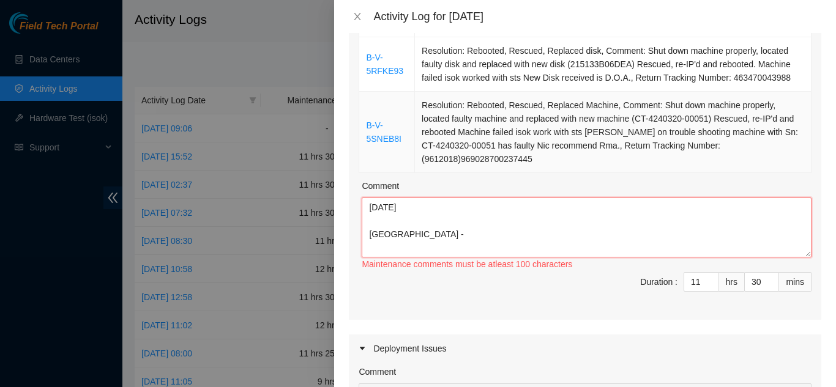
scroll to position [184, 0]
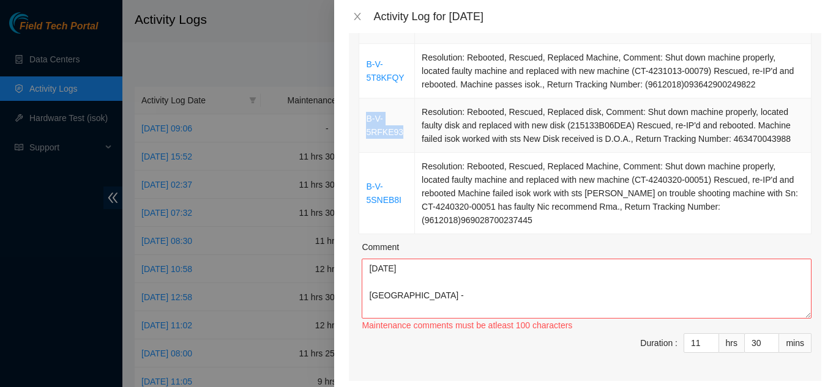
drag, startPoint x: 400, startPoint y: 113, endPoint x: 365, endPoint y: 106, distance: 36.1
click at [365, 106] on td "B-V-5RFKE93" at bounding box center [387, 126] width 56 height 54
copy link "B-V-5RFKE93"
click at [415, 276] on textarea "8/19/2025 Tierpoint -" at bounding box center [587, 289] width 450 height 60
paste textarea "B-V-5RFKE93"
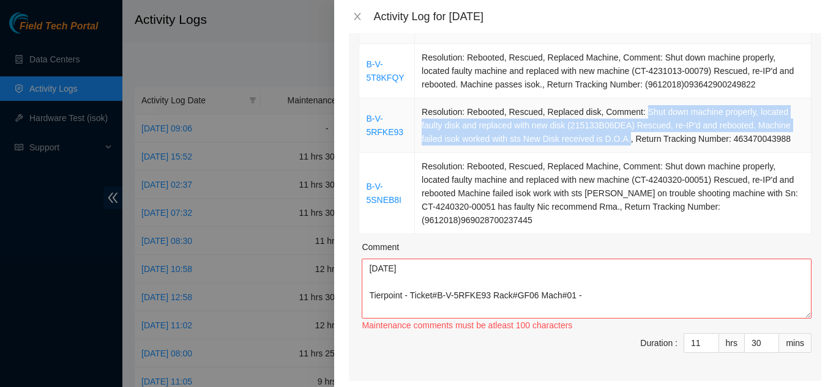
drag, startPoint x: 636, startPoint y: 94, endPoint x: 624, endPoint y: 117, distance: 26.3
click at [624, 117] on td "Resolution: Rebooted, Rescued, Replaced disk, Comment: Shut down machine proper…" at bounding box center [613, 126] width 396 height 54
copy td "Shut down machine properly, located faulty disk and replaced with new disk (215…"
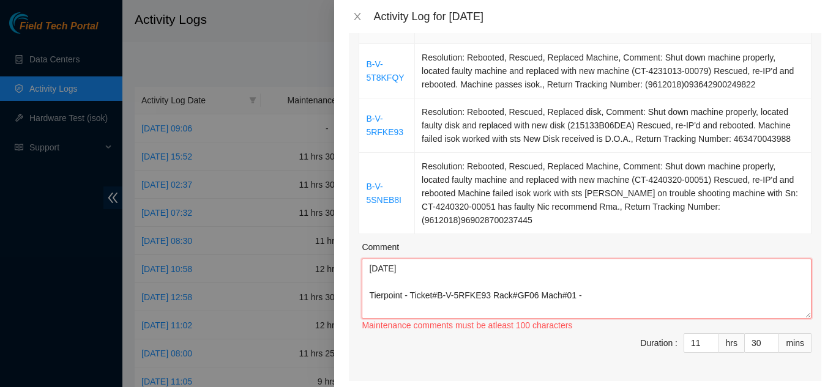
click at [587, 281] on textarea "8/19/2025 Tierpoint - Ticket#B-V-5RFKE93 Rack#GF06 Mach#01 -" at bounding box center [587, 289] width 450 height 60
paste textarea "Shut down machine properly, located faulty disk and replaced with new disk (215…"
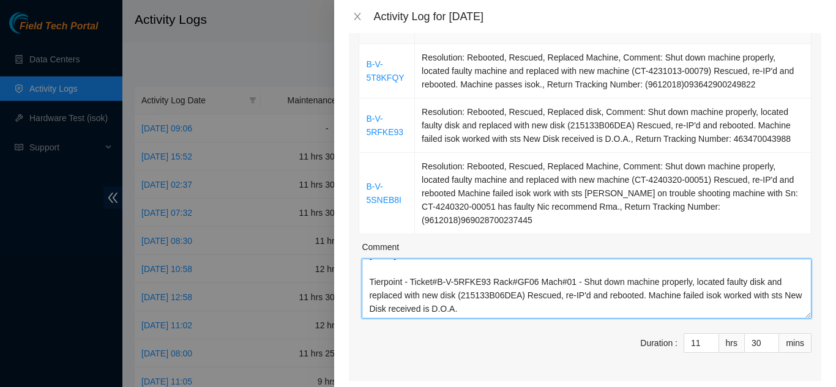
scroll to position [37, 0]
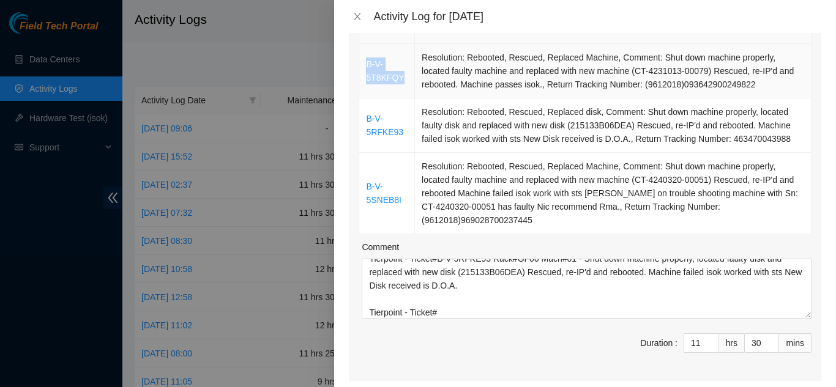
drag, startPoint x: 401, startPoint y: 61, endPoint x: 368, endPoint y: 51, distance: 34.6
click at [368, 51] on td "B-V-5T8KFQY" at bounding box center [387, 71] width 56 height 54
copy link "B-V-5T8KFQY"
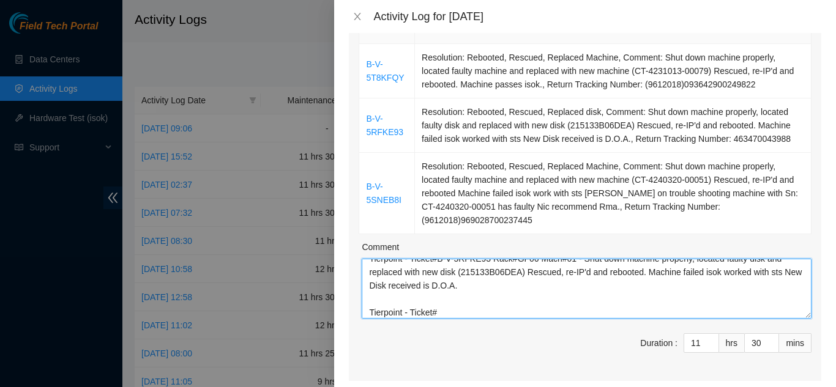
click at [446, 292] on textarea "8/19/2025 Tierpoint - Ticket#B-V-5RFKE93 Rack#GF06 Mach#01 - Shut down machine …" at bounding box center [587, 289] width 450 height 60
paste textarea "B-V-5T8KFQY"
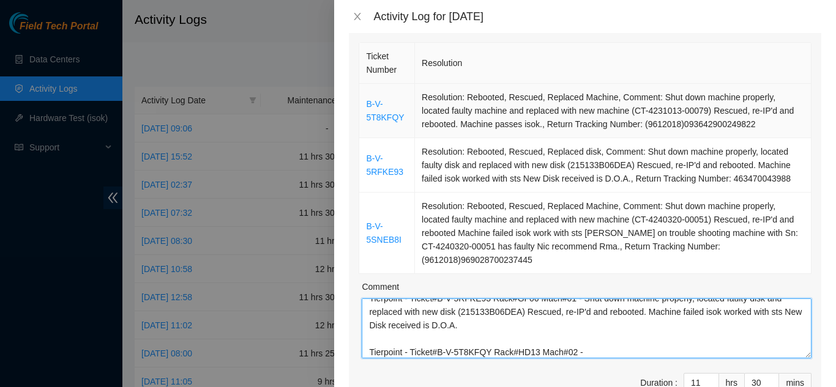
scroll to position [122, 0]
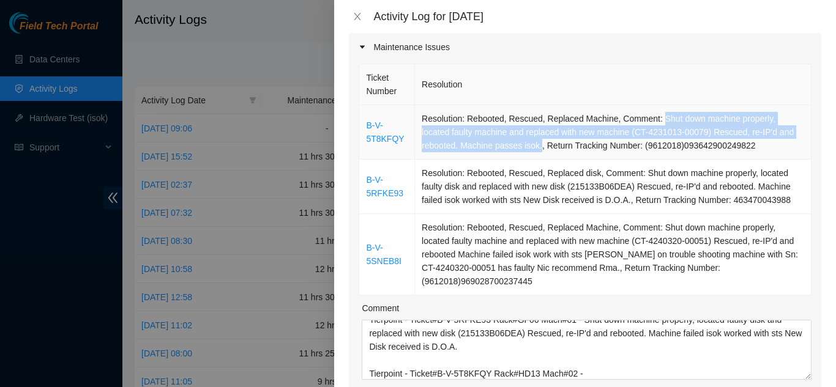
drag, startPoint x: 653, startPoint y: 100, endPoint x: 536, endPoint y: 132, distance: 121.6
click at [536, 132] on td "Resolution: Rebooted, Rescued, Replaced Machine, Comment: Shut down machine pro…" at bounding box center [613, 132] width 396 height 54
copy td "Shut down machine properly, located faulty machine and replaced with new machin…"
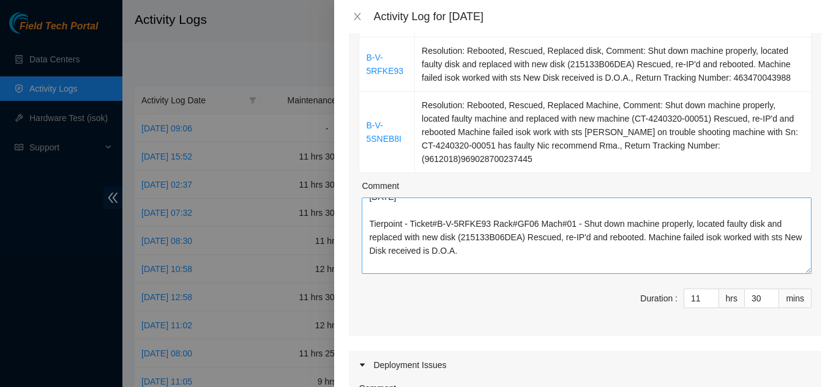
scroll to position [0, 0]
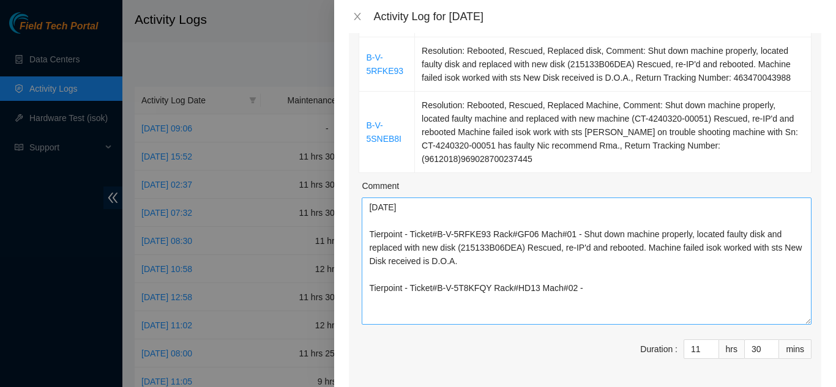
drag, startPoint x: 798, startPoint y: 236, endPoint x: 677, endPoint y: 276, distance: 128.1
click at [787, 300] on textarea "8/19/2025 Tierpoint - Ticket#B-V-5RFKE93 Rack#GF06 Mach#01 - Shut down machine …" at bounding box center [587, 261] width 450 height 127
click at [595, 269] on textarea "8/19/2025 Tierpoint - Ticket#B-V-5RFKE93 Rack#GF06 Mach#01 - Shut down machine …" at bounding box center [587, 260] width 450 height 124
paste textarea "Shut down machine properly, located faulty machine and replaced with new machin…"
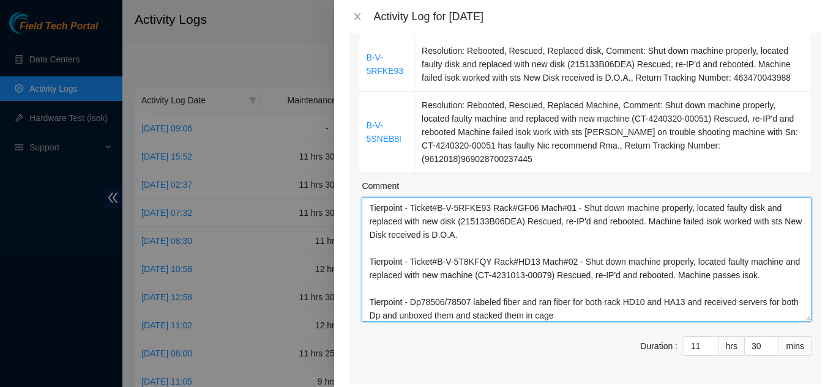
scroll to position [30, 0]
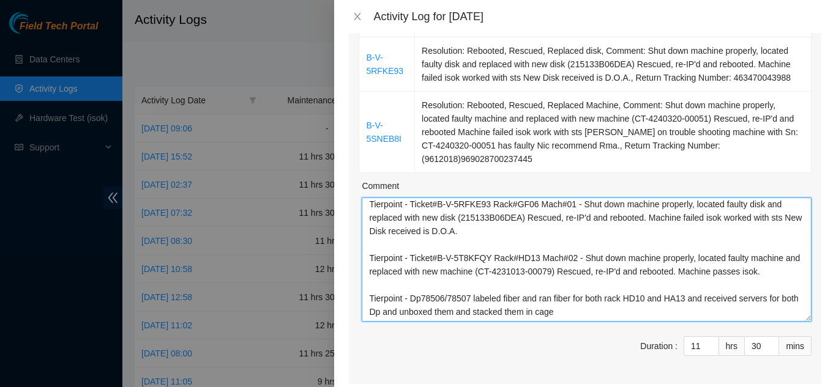
drag, startPoint x: 576, startPoint y: 298, endPoint x: 414, endPoint y: 280, distance: 163.2
click at [414, 280] on textarea "8/19/2025 Tierpoint - Ticket#B-V-5RFKE93 Rack#GF06 Mach#01 - Shut down machine …" at bounding box center [587, 260] width 450 height 124
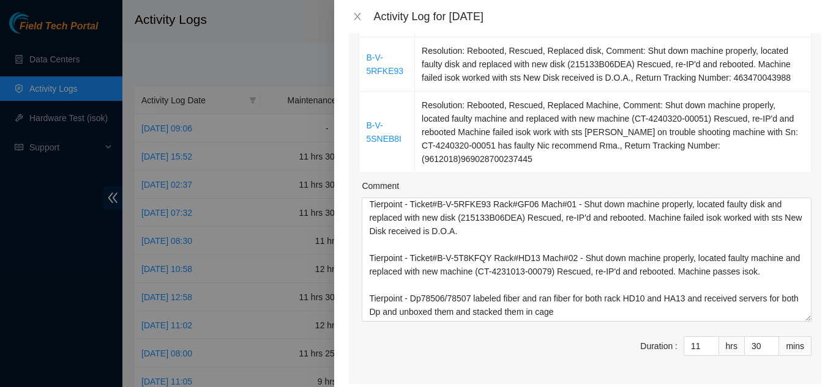
click at [524, 179] on div "Comment" at bounding box center [587, 188] width 450 height 18
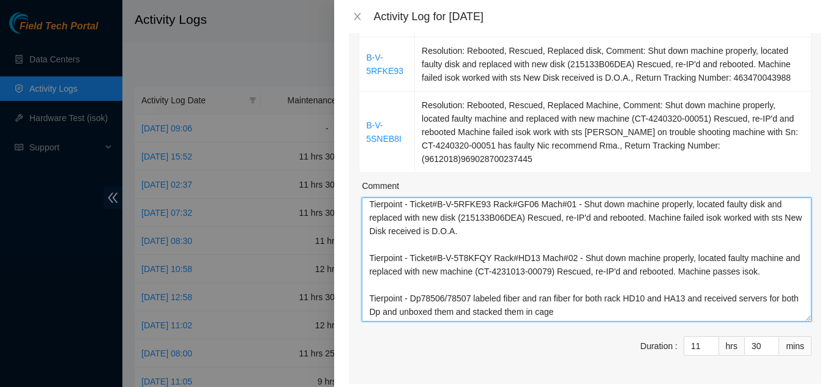
click at [399, 294] on textarea "8/19/2025 Tierpoint - Ticket#B-V-5RFKE93 Rack#GF06 Mach#01 - Shut down machine …" at bounding box center [587, 260] width 450 height 124
click at [583, 295] on textarea "8/19/2025 Tierpoint - Ticket#B-V-5RFKE93 Rack#GF06 Mach#01 - Shut down machine …" at bounding box center [587, 260] width 450 height 124
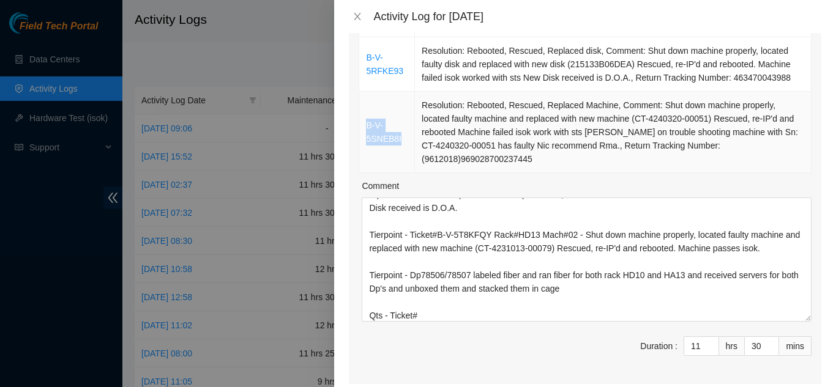
drag, startPoint x: 400, startPoint y: 124, endPoint x: 367, endPoint y: 112, distance: 35.6
click at [367, 112] on td "B-V-5SNEB8I" at bounding box center [387, 132] width 56 height 81
copy link "B-V-5SNEB8I"
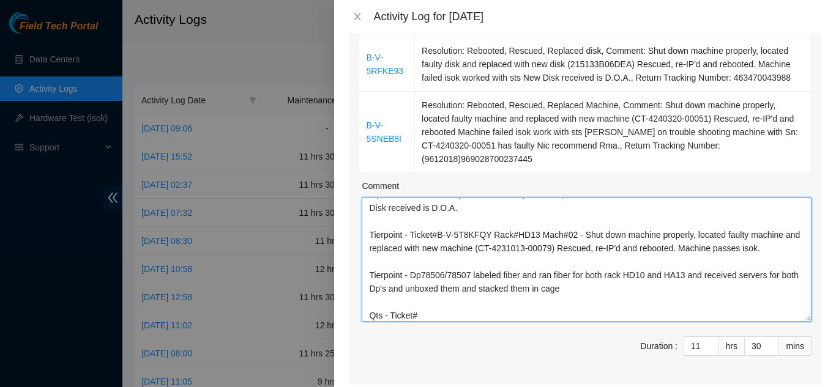
click at [422, 300] on textarea "8/19/2025 Tierpoint - Ticket#B-V-5RFKE93 Rack#GF06 Mach#01 - Shut down machine …" at bounding box center [587, 260] width 450 height 124
paste textarea "B-V-5SNEB8I"
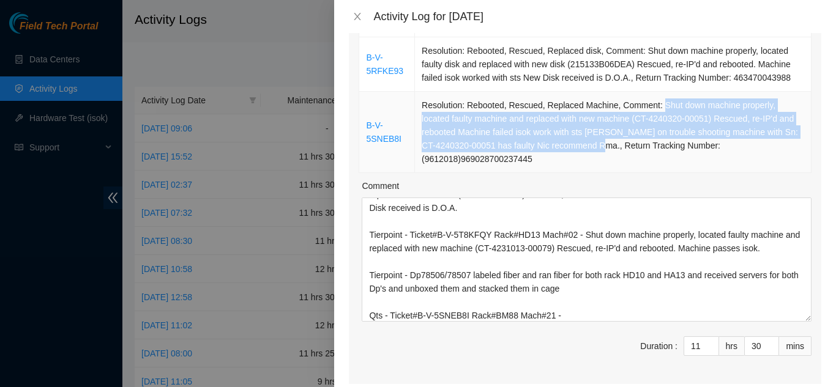
drag, startPoint x: 653, startPoint y: 89, endPoint x: 601, endPoint y: 127, distance: 64.4
click at [601, 127] on td "Resolution: Rebooted, Rescued, Replaced Machine, Comment: Shut down machine pro…" at bounding box center [613, 132] width 396 height 81
copy td "Shut down machine properly, located faulty machine and replaced with new machin…"
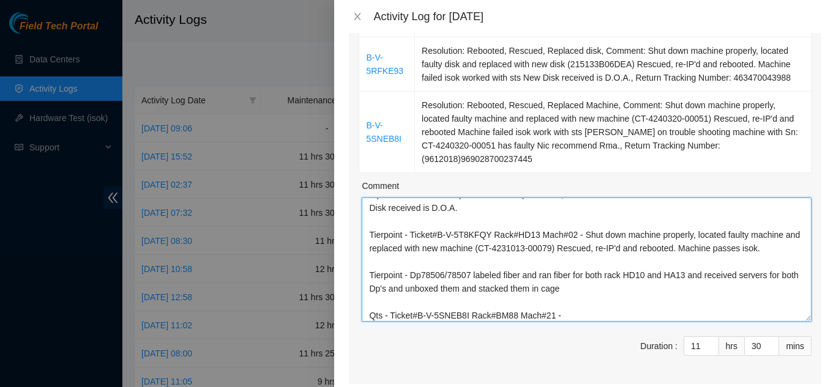
click at [560, 296] on textarea "8/19/2025 Tierpoint - Ticket#B-V-5RFKE93 Rack#GF06 Mach#01 - Shut down machine …" at bounding box center [587, 260] width 450 height 124
paste textarea "Shut down machine properly, located faulty machine and replaced with new machin…"
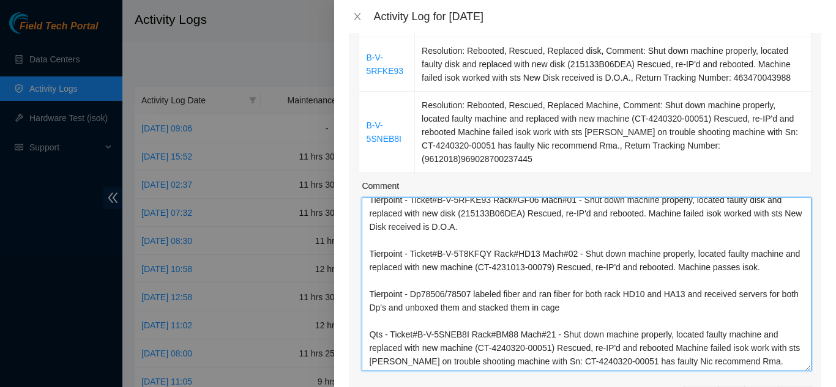
scroll to position [34, 0]
drag, startPoint x: 799, startPoint y: 301, endPoint x: 806, endPoint y: 349, distance: 48.2
click at [809, 350] on div "Ticket Number Resolution B-V-5T8KFQY Resolution: Rebooted, Rescued, Replaced Ma…" at bounding box center [585, 186] width 472 height 495
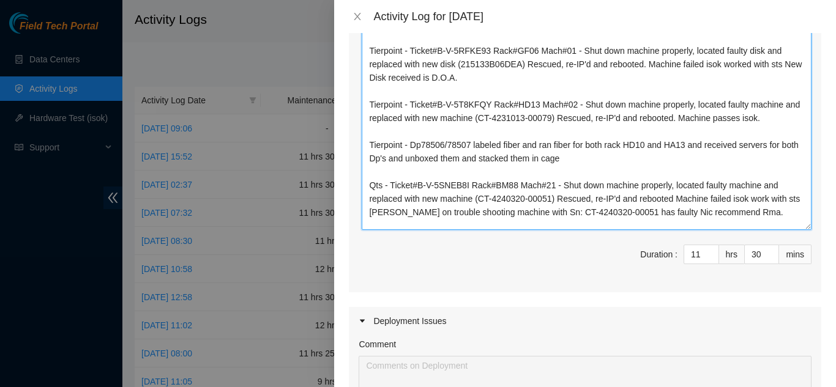
scroll to position [0, 0]
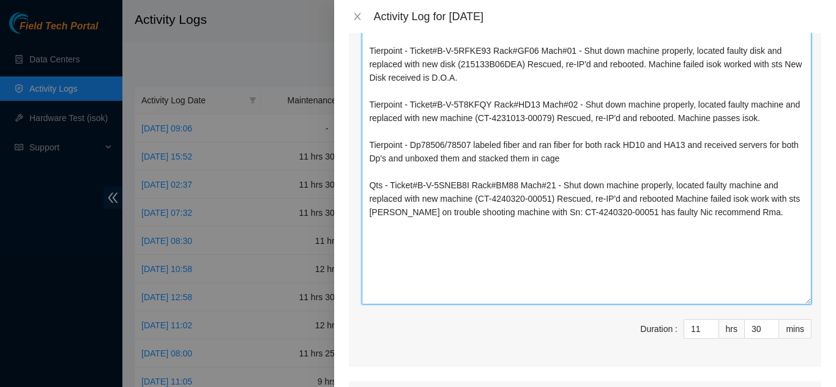
drag, startPoint x: 800, startPoint y: 168, endPoint x: 798, endPoint y: 283, distance: 115.0
click at [800, 285] on textarea "8/19/2025 Tierpoint - Ticket#B-V-5RFKE93 Rack#GF06 Mach#01 - Shut down machine …" at bounding box center [587, 159] width 450 height 291
paste textarea "Ticket: B-V-5S2P46H New SN: YBE211600625W0 Bad SN: JEL202701522WO Service Order…"
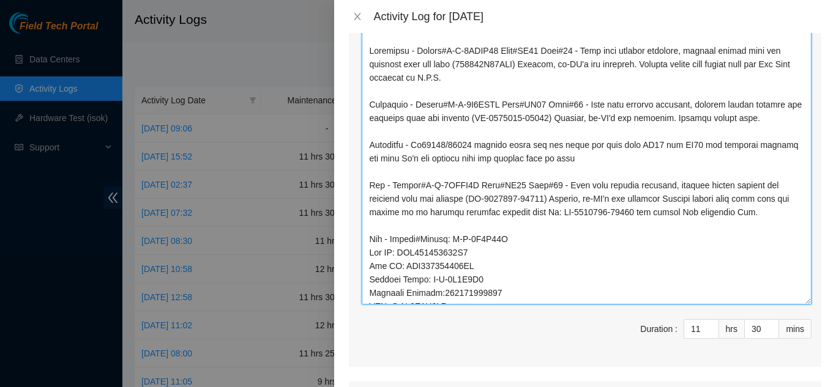
scroll to position [21, 0]
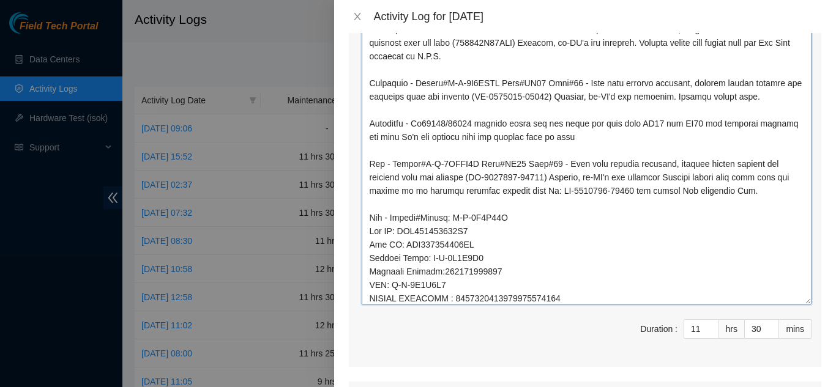
click at [441, 201] on textarea "Comment" at bounding box center [587, 159] width 450 height 291
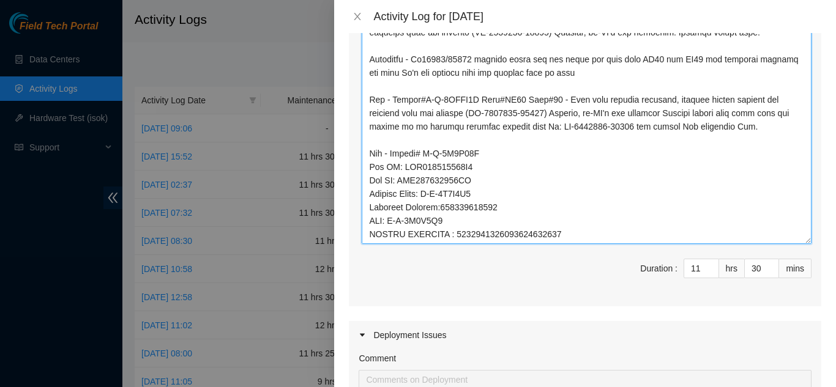
scroll to position [490, 0]
click at [560, 214] on textarea "Comment" at bounding box center [587, 98] width 450 height 291
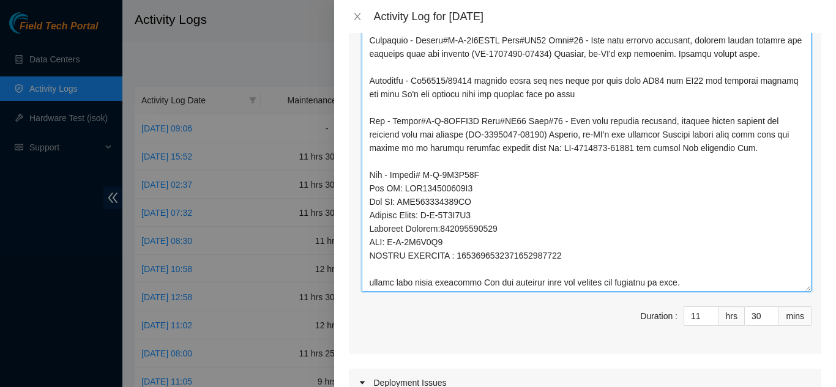
scroll to position [0, 0]
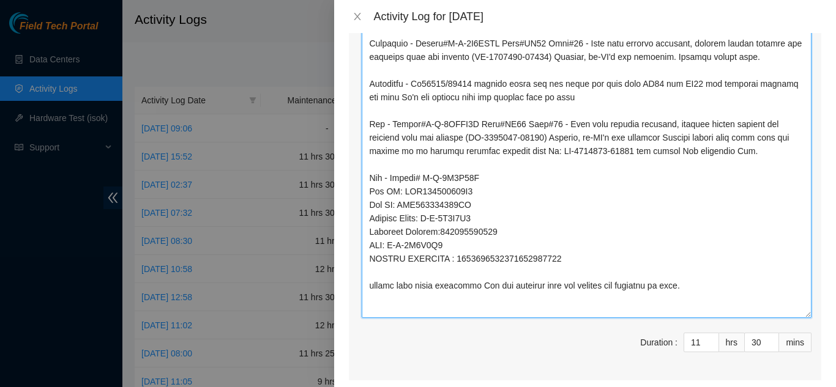
drag, startPoint x: 798, startPoint y: 223, endPoint x: 800, endPoint y: 297, distance: 74.7
click at [800, 297] on textarea "Comment" at bounding box center [587, 135] width 450 height 365
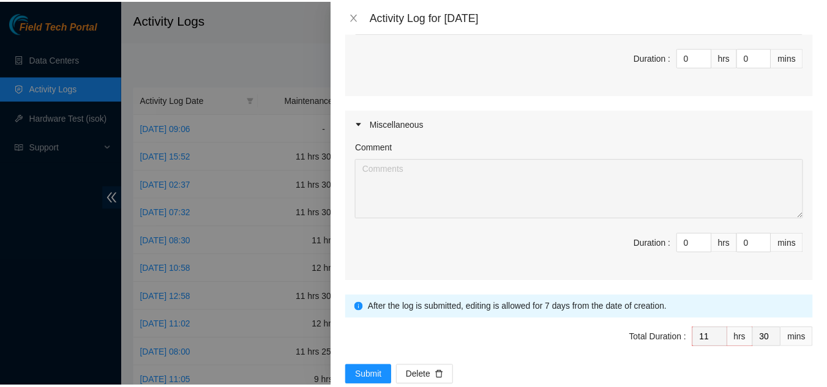
scroll to position [972, 0]
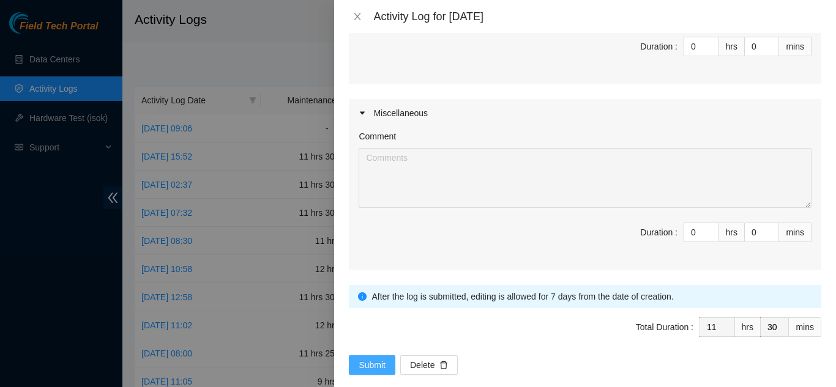
type textarea "8/19/2025 Tierpoint - Ticket#B-V-5RFKE93 Rack#GF06 Mach#01 - Shut down machine …"
click at [373, 359] on span "Submit" at bounding box center [372, 365] width 27 height 13
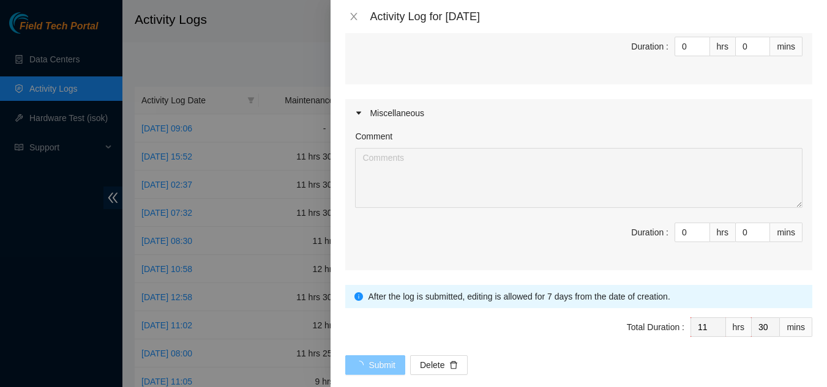
scroll to position [0, 0]
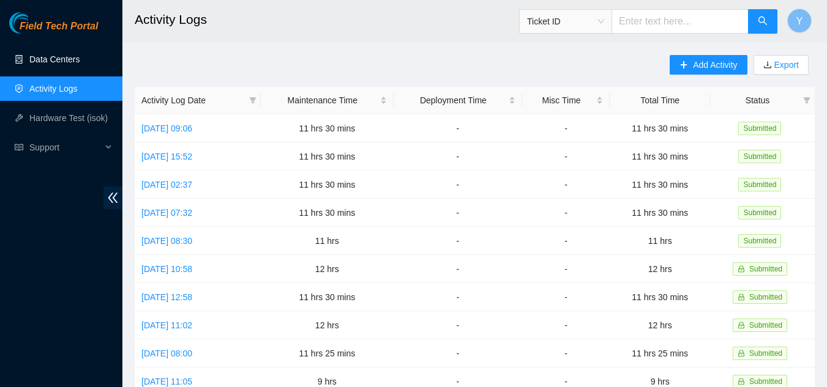
click at [65, 60] on link "Data Centers" at bounding box center [54, 59] width 50 height 10
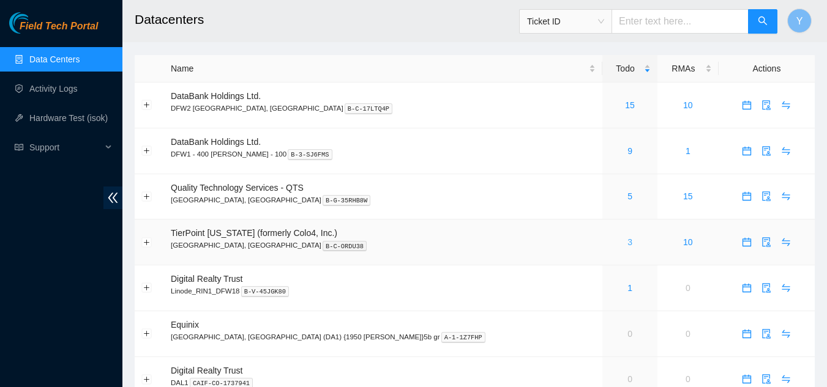
click at [627, 243] on link "3" at bounding box center [629, 242] width 5 height 10
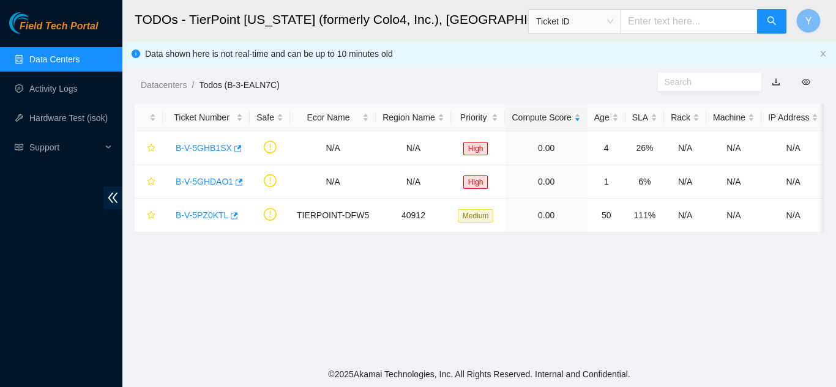
click at [80, 56] on link "Data Centers" at bounding box center [54, 59] width 50 height 10
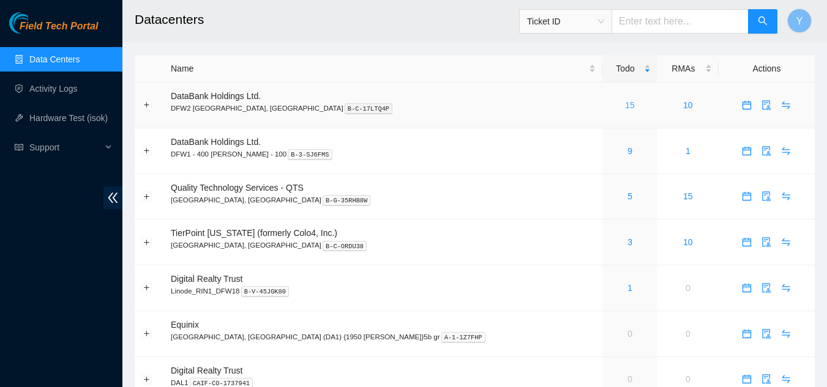
click at [625, 106] on link "15" at bounding box center [630, 105] width 10 height 10
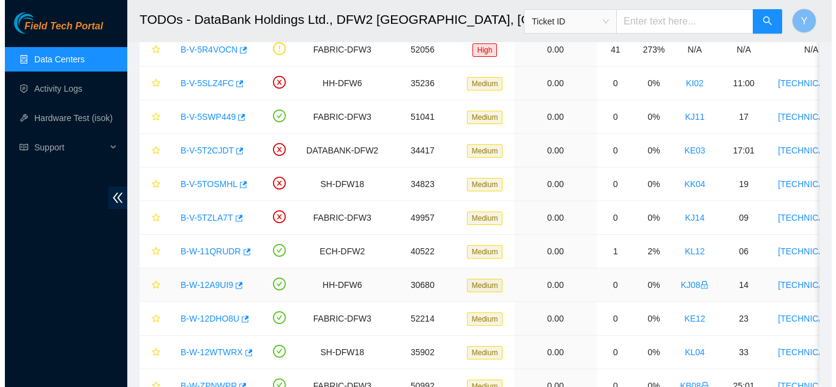
scroll to position [113, 0]
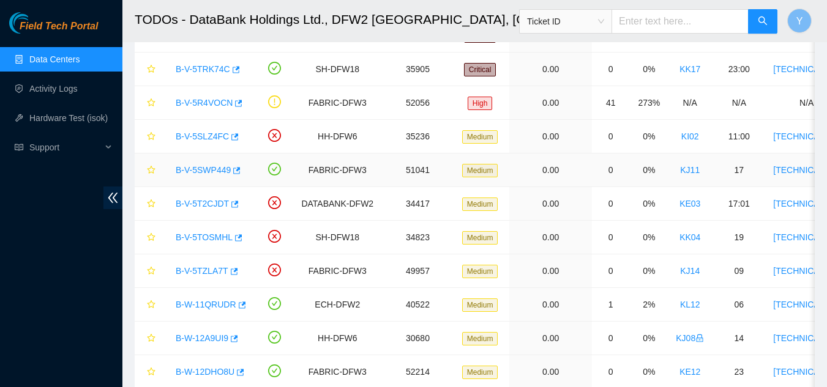
click at [199, 169] on link "B-V-5SWP449" at bounding box center [203, 170] width 55 height 10
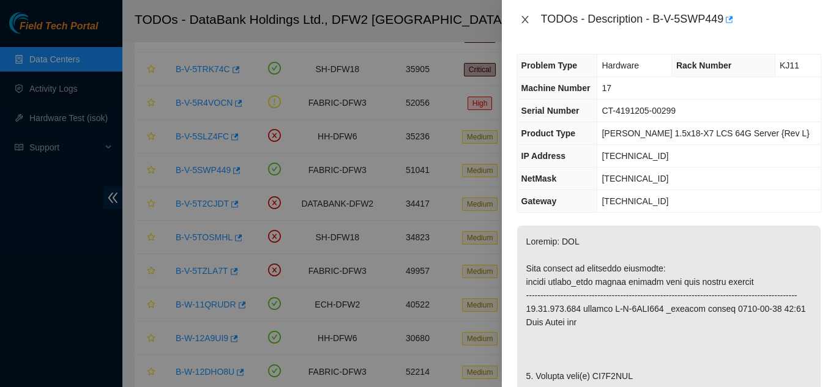
click at [527, 20] on icon "close" at bounding box center [525, 20] width 10 height 10
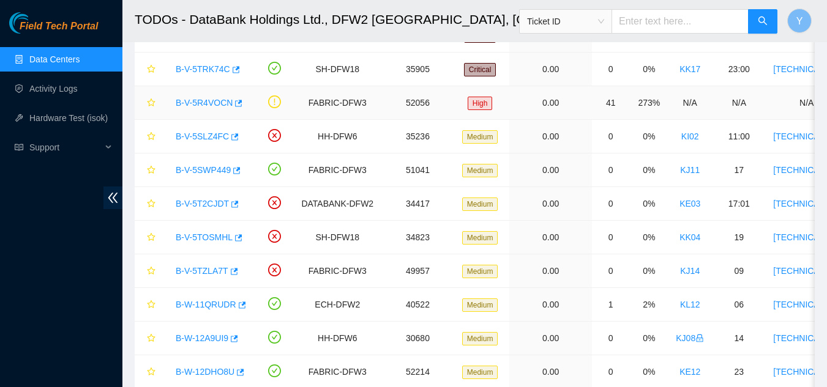
click at [209, 102] on link "B-V-5R4VOCN" at bounding box center [204, 103] width 57 height 10
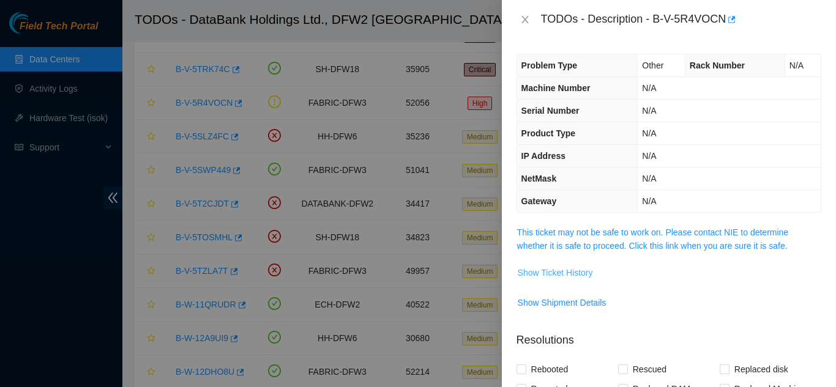
click at [561, 273] on span "Show Ticket History" at bounding box center [555, 272] width 75 height 13
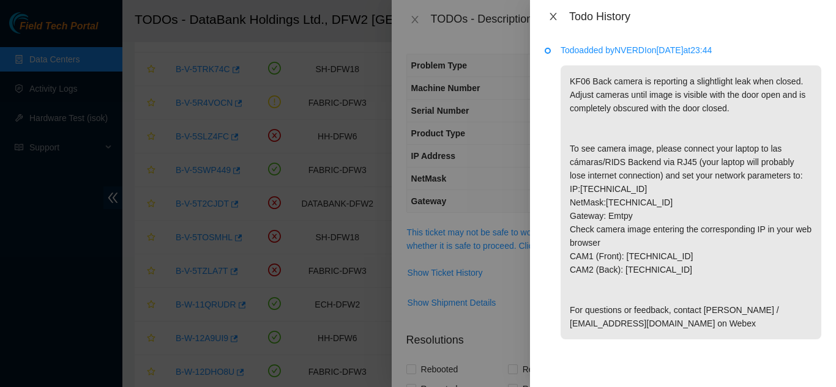
click at [554, 18] on icon "close" at bounding box center [553, 17] width 10 height 10
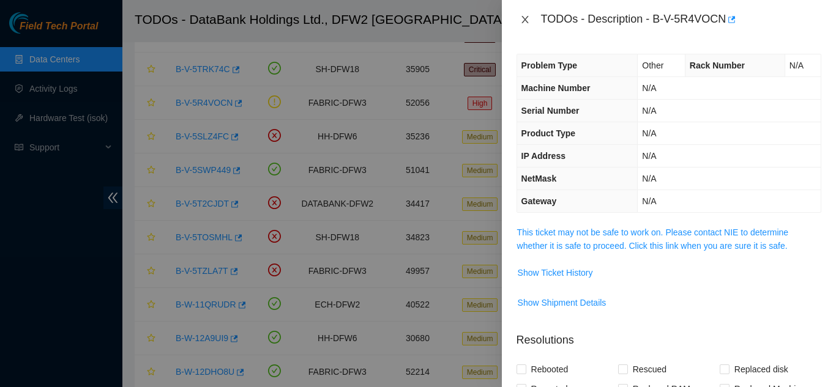
click at [526, 21] on icon "close" at bounding box center [524, 19] width 7 height 7
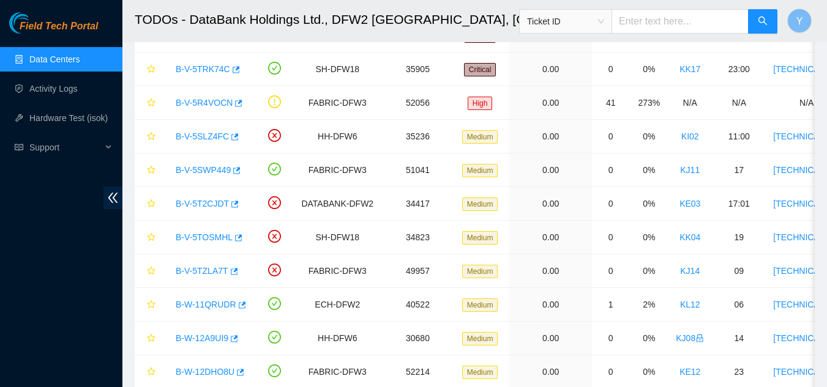
click at [61, 55] on link "Data Centers" at bounding box center [54, 59] width 50 height 10
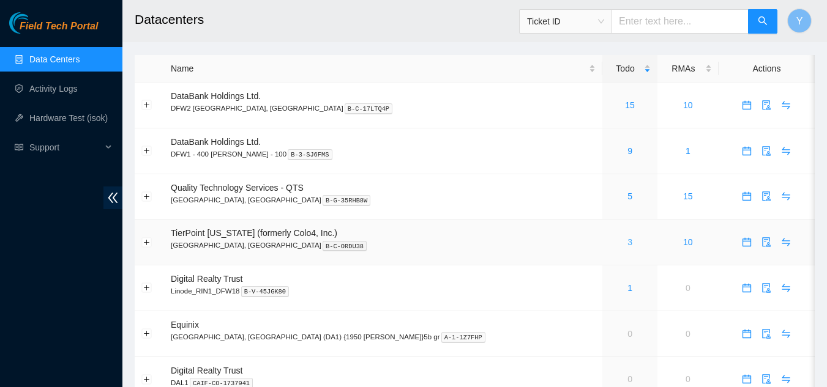
click at [627, 240] on link "3" at bounding box center [629, 242] width 5 height 10
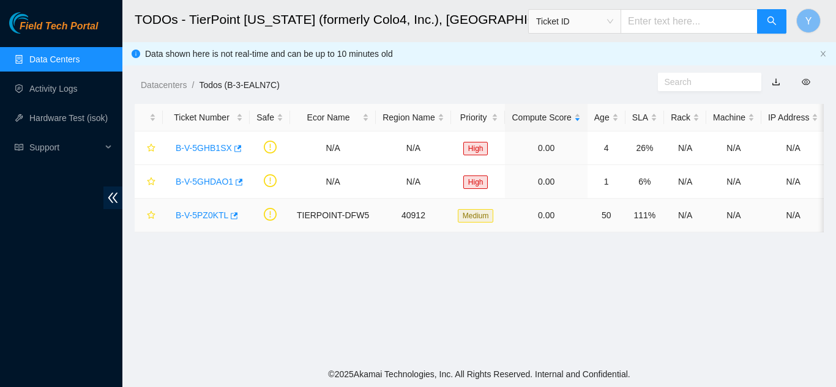
click at [203, 214] on link "B-V-5PZ0KTL" at bounding box center [202, 215] width 53 height 10
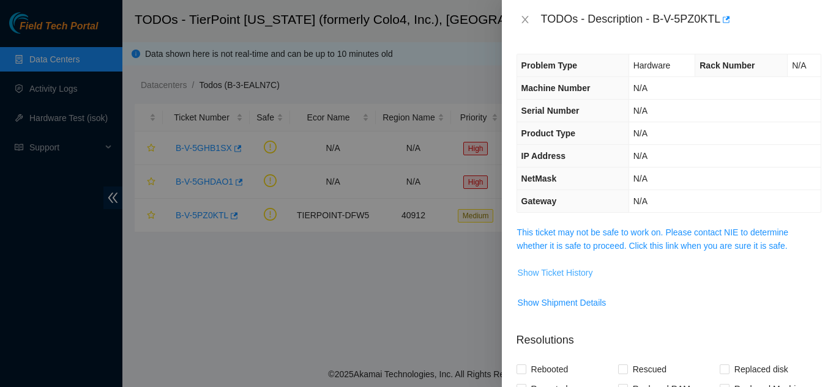
click at [570, 274] on span "Show Ticket History" at bounding box center [555, 272] width 75 height 13
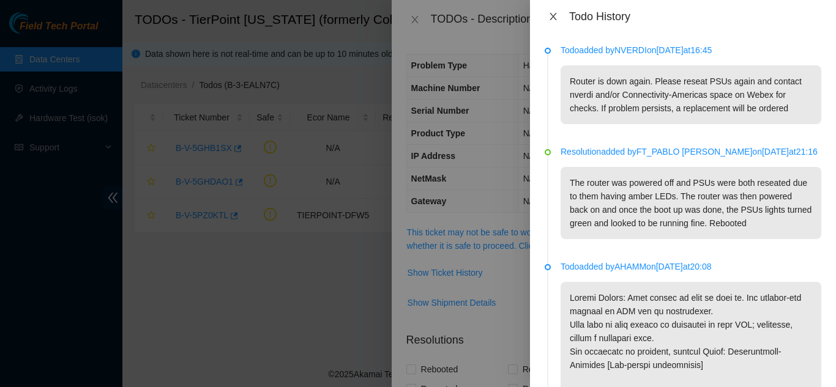
click at [554, 17] on icon "close" at bounding box center [553, 17] width 10 height 10
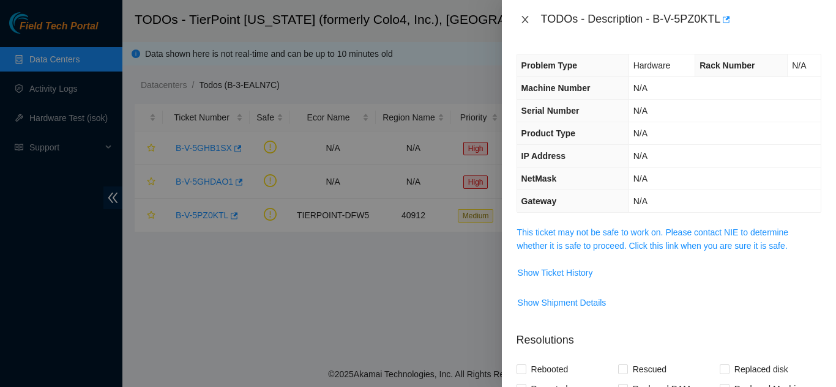
click at [525, 22] on icon "close" at bounding box center [525, 20] width 10 height 10
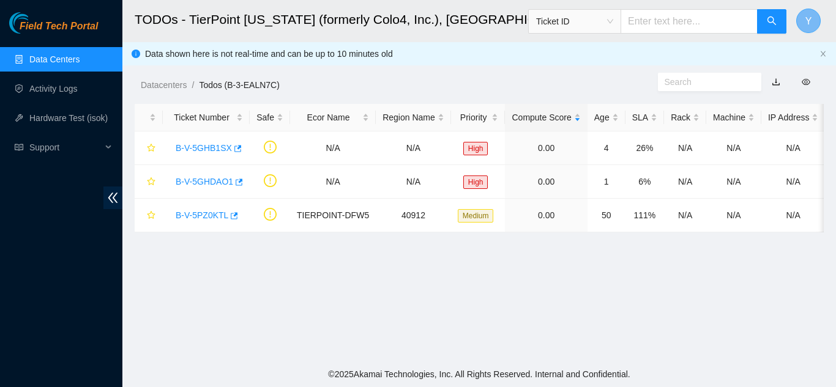
click at [809, 16] on span "Y" at bounding box center [808, 20] width 7 height 15
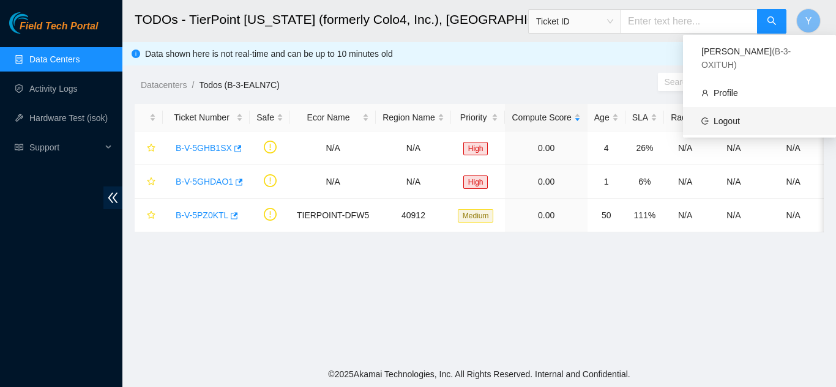
click at [727, 116] on link "Logout" at bounding box center [726, 121] width 26 height 10
